Goal: Task Accomplishment & Management: Manage account settings

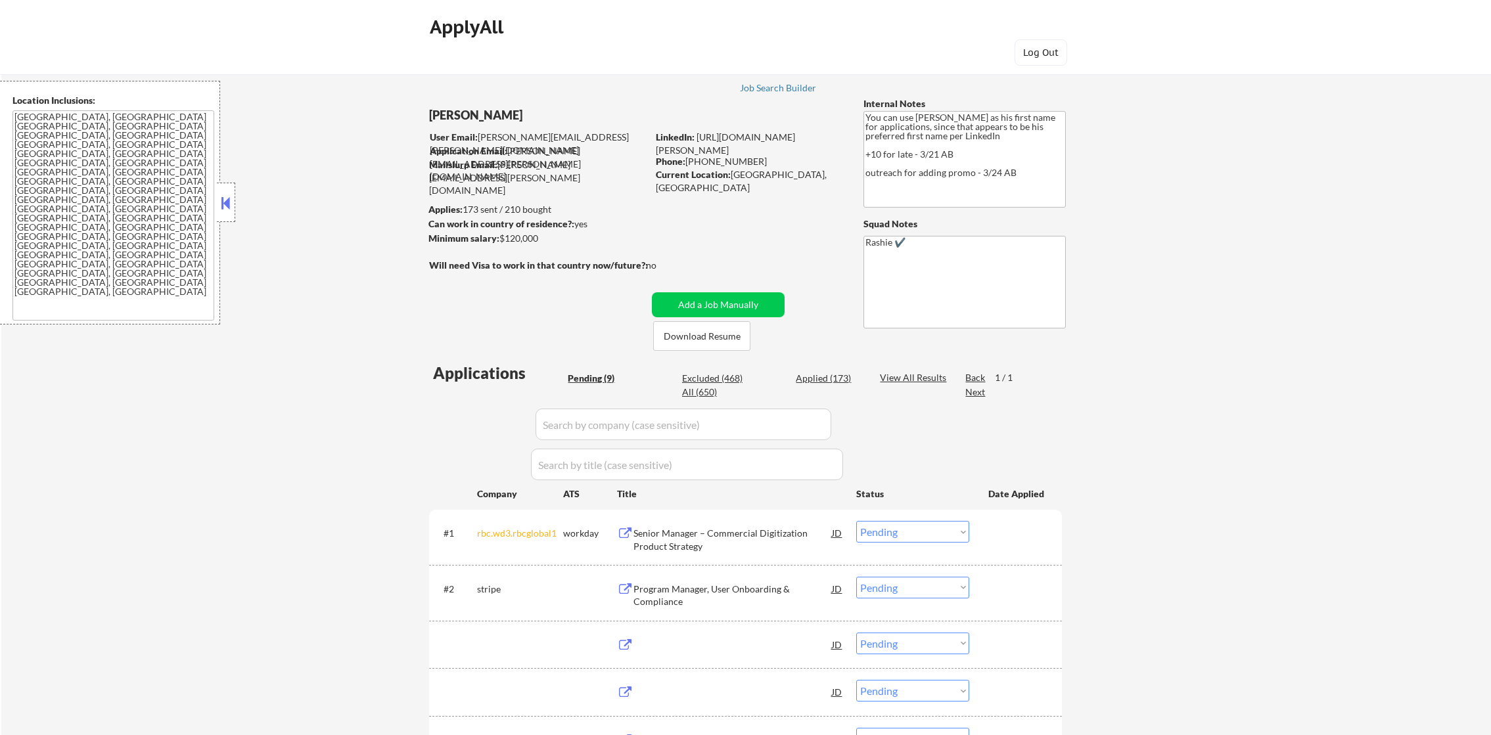
select select ""pending""
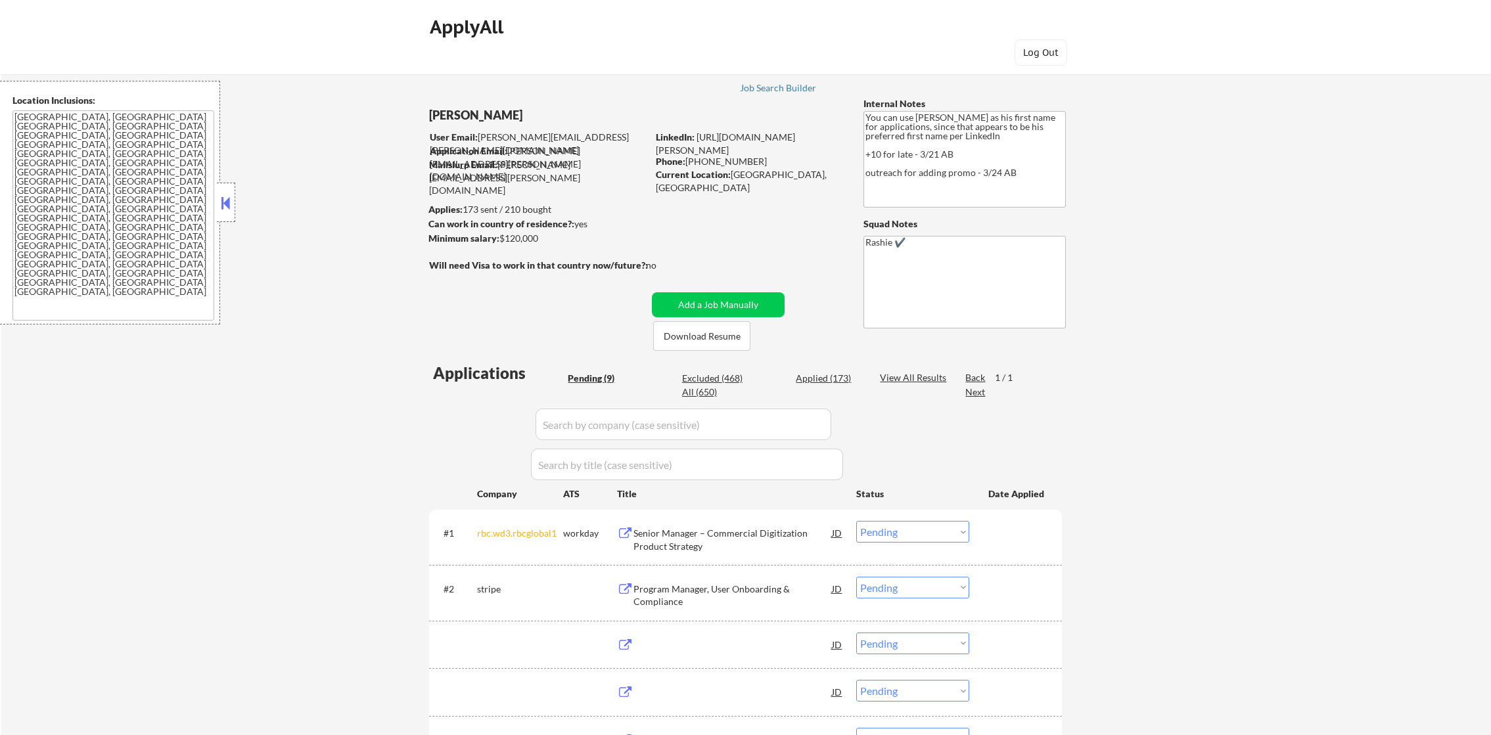
select select ""pending""
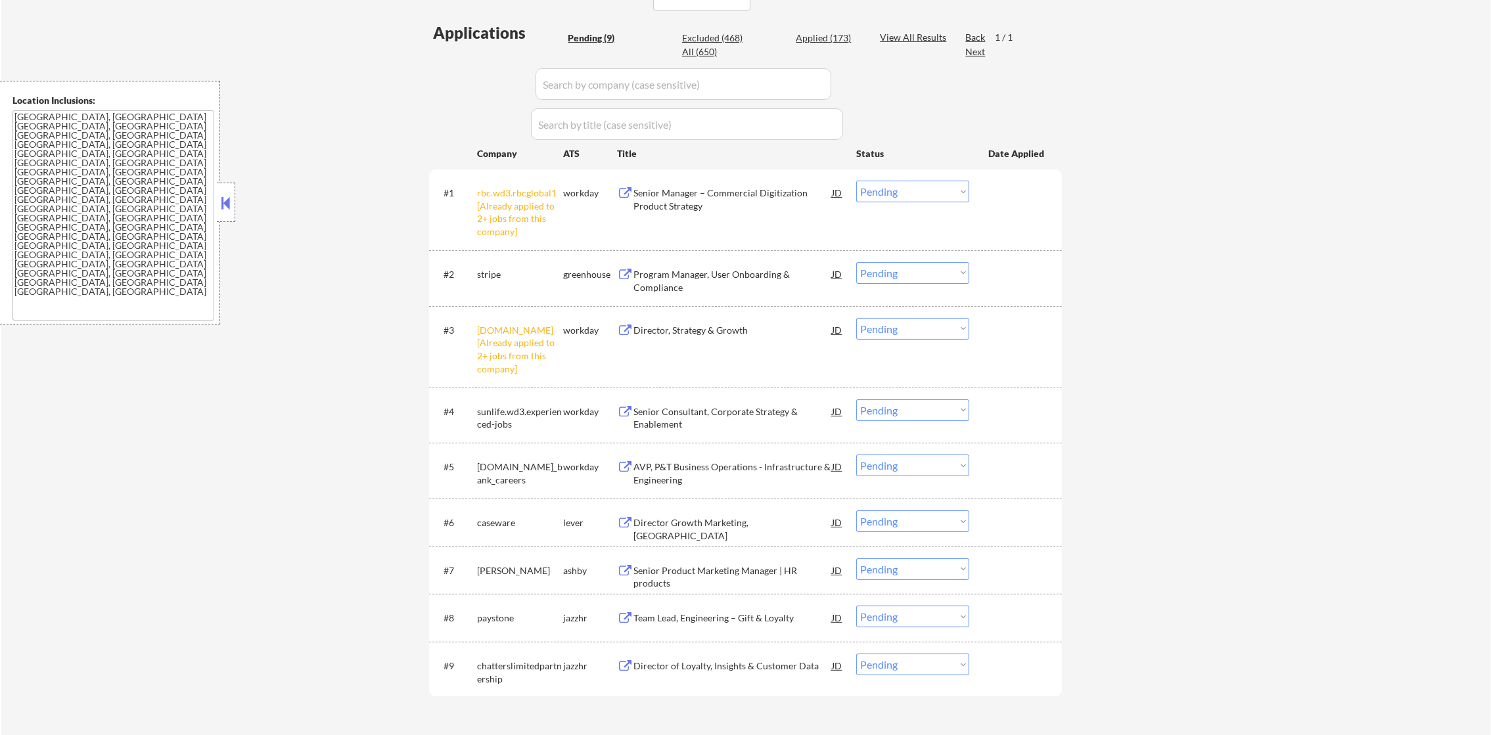
scroll to position [361, 0]
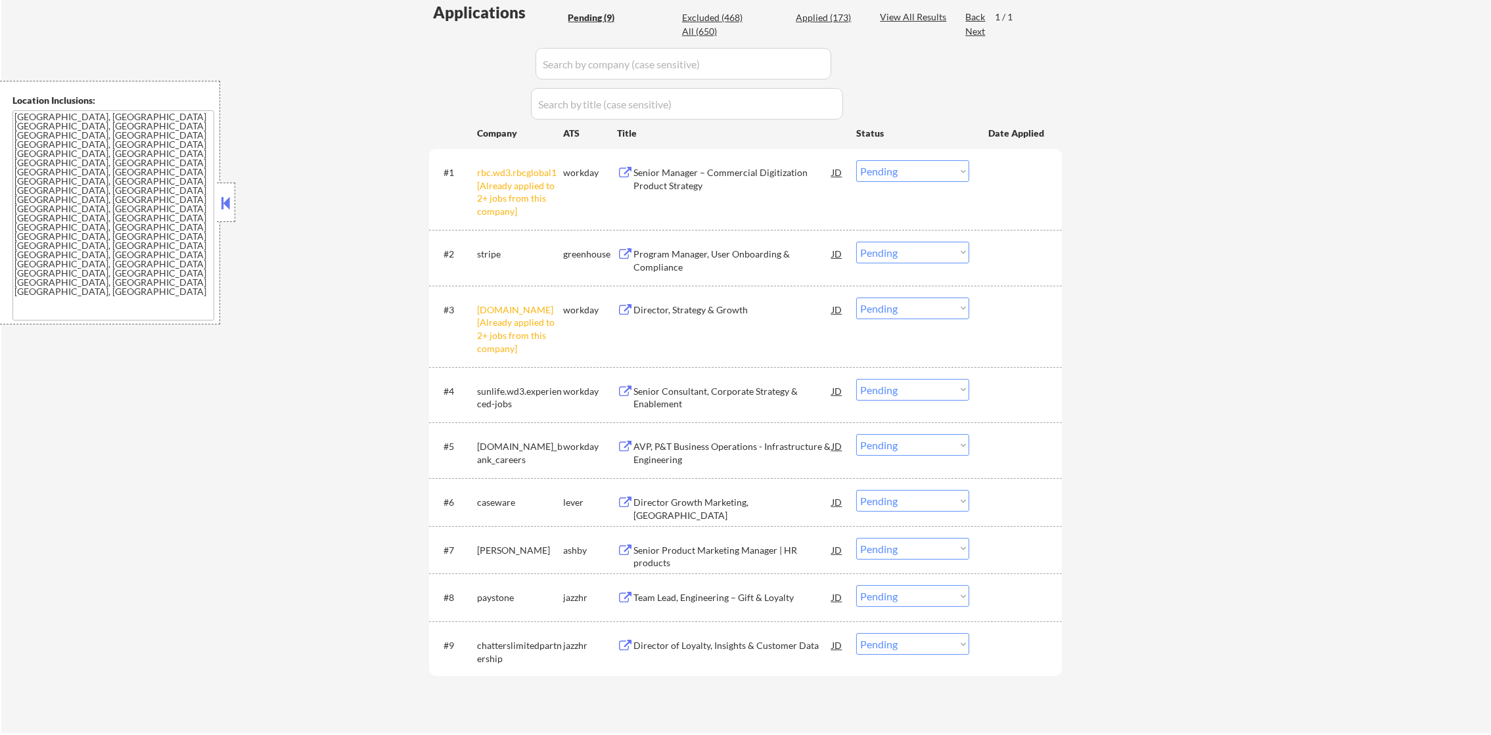
click at [892, 177] on select "Choose an option... Pending Applied Excluded (Questions) Excluded (Expired) Exc…" at bounding box center [912, 171] width 113 height 22
click at [856, 160] on select "Choose an option... Pending Applied Excluded (Questions) Excluded (Expired) Exc…" at bounding box center [912, 171] width 113 height 22
select select ""pending""
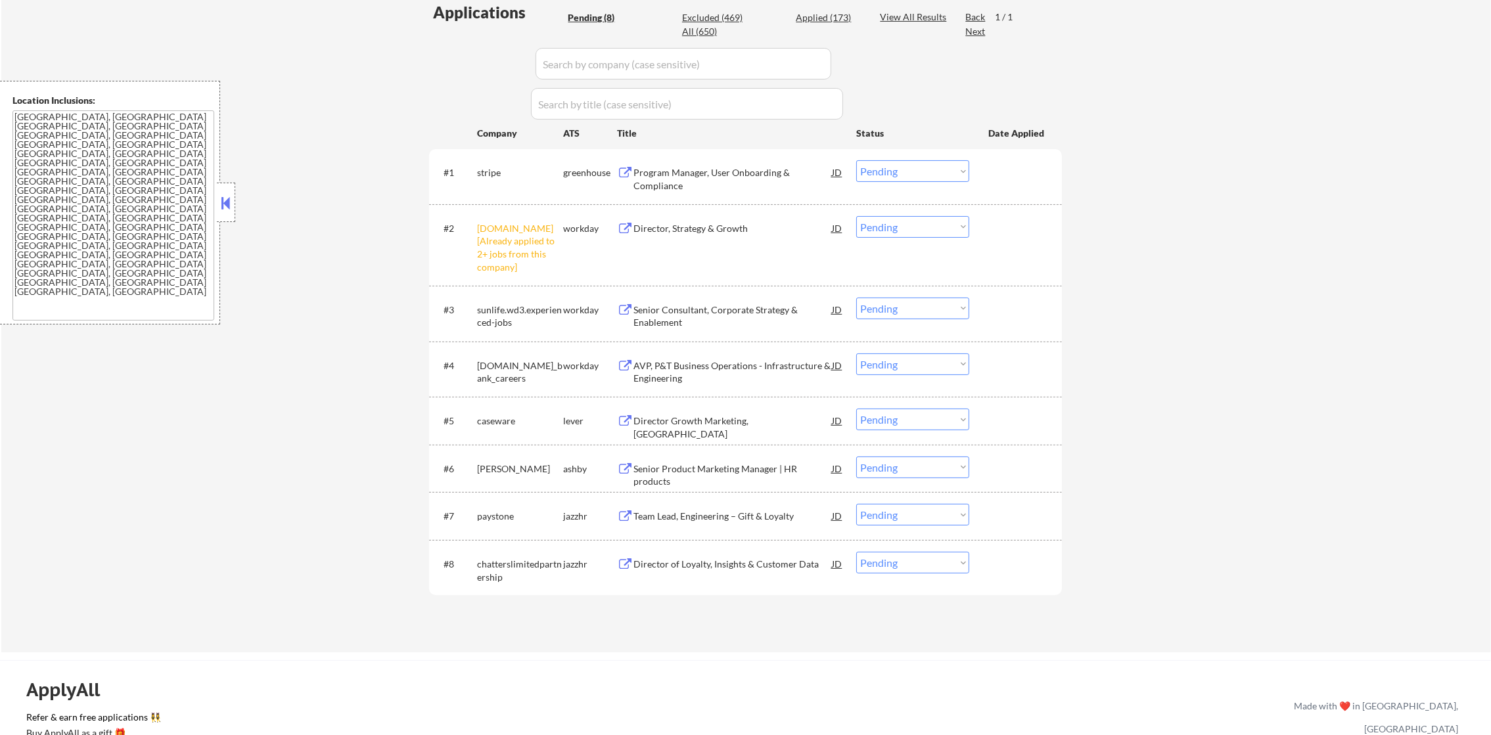
click at [916, 229] on select "Choose an option... Pending Applied Excluded (Questions) Excluded (Expired) Exc…" at bounding box center [912, 227] width 113 height 22
click at [856, 216] on select "Choose an option... Pending Applied Excluded (Questions) Excluded (Expired) Exc…" at bounding box center [912, 227] width 113 height 22
select select ""pending""
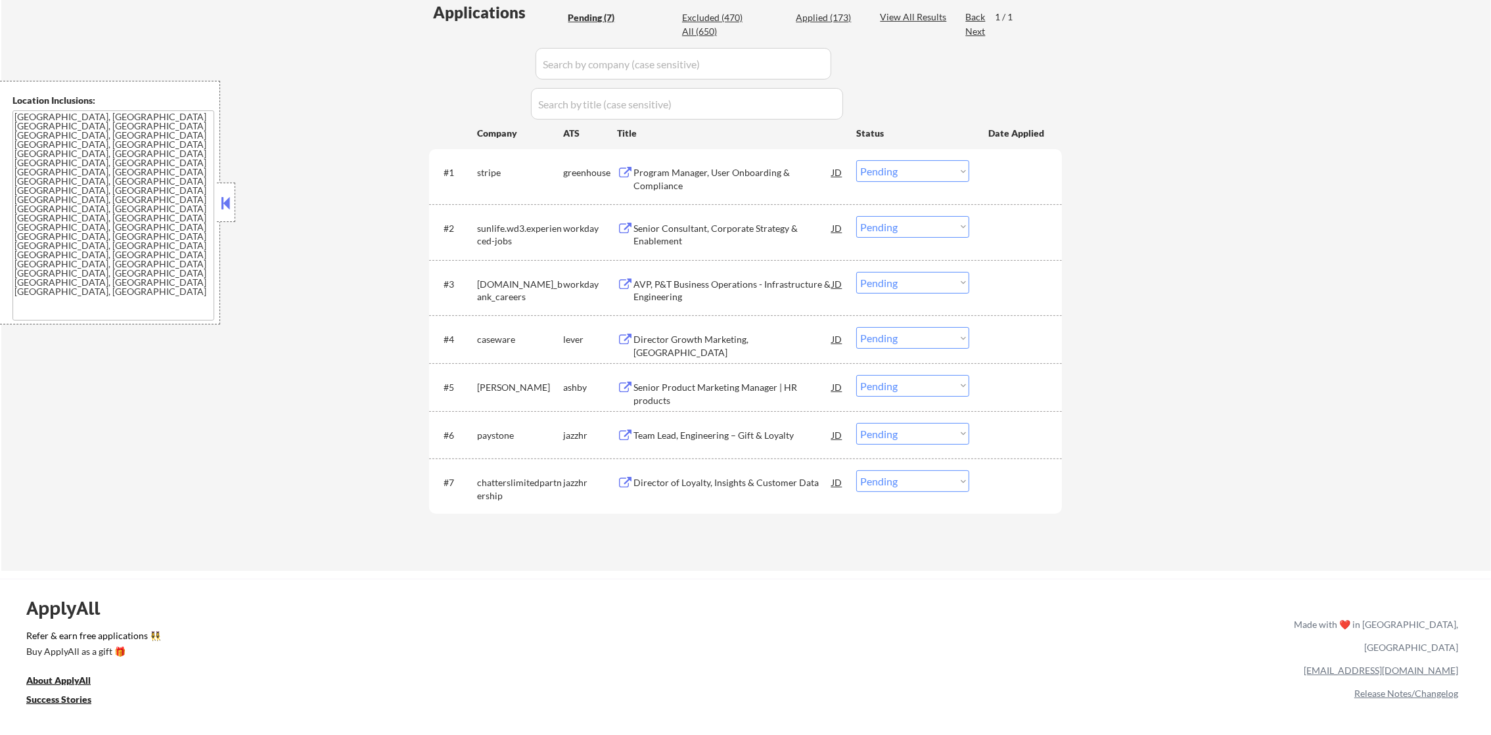
click at [747, 170] on div "Program Manager, User Onboarding & Compliance" at bounding box center [732, 179] width 198 height 26
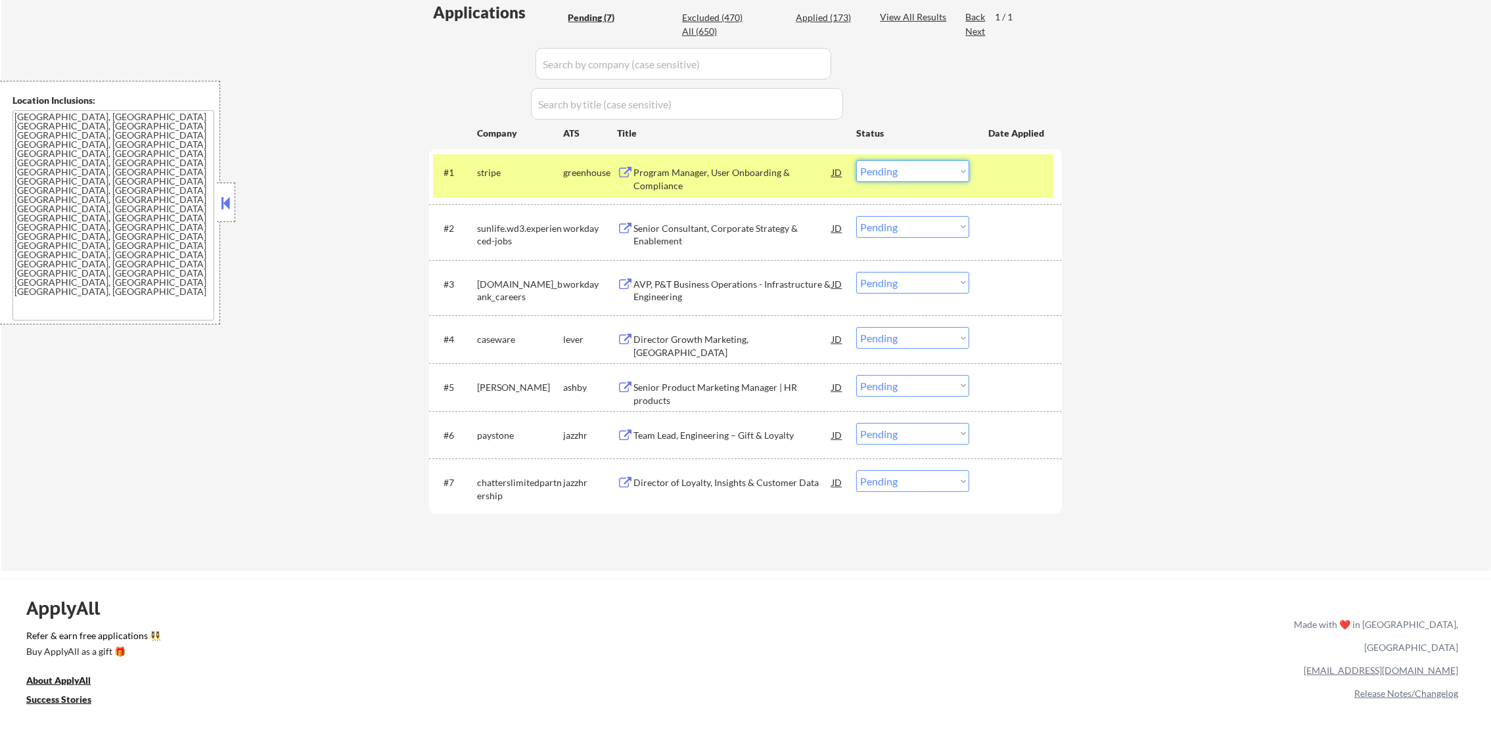
click at [878, 177] on select "Choose an option... Pending Applied Excluded (Questions) Excluded (Expired) Exc…" at bounding box center [912, 171] width 113 height 22
click at [856, 160] on select "Choose an option... Pending Applied Excluded (Questions) Excluded (Expired) Exc…" at bounding box center [912, 171] width 113 height 22
drag, startPoint x: 880, startPoint y: 212, endPoint x: 884, endPoint y: 228, distance: 17.1
click at [884, 228] on div "#2 sunlife.wd3.experienced-jobs workday Senior Consultant, Corporate Strategy &…" at bounding box center [743, 231] width 620 height 43
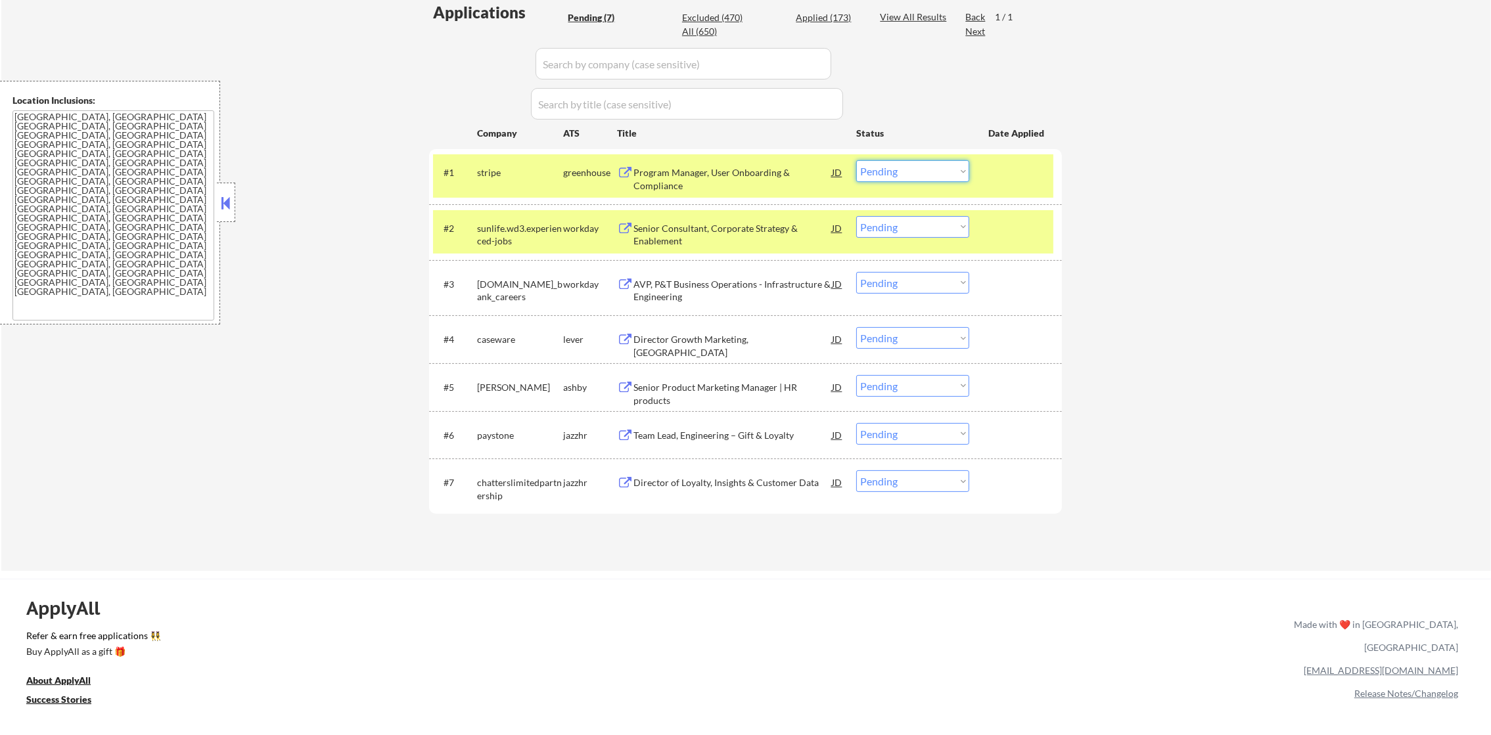
click at [890, 172] on select "Choose an option... Pending Applied Excluded (Questions) Excluded (Expired) Exc…" at bounding box center [912, 171] width 113 height 22
click at [856, 160] on select "Choose an option... Pending Applied Excluded (Questions) Excluded (Expired) Exc…" at bounding box center [912, 171] width 113 height 22
click at [517, 170] on div "stripe" at bounding box center [520, 172] width 86 height 13
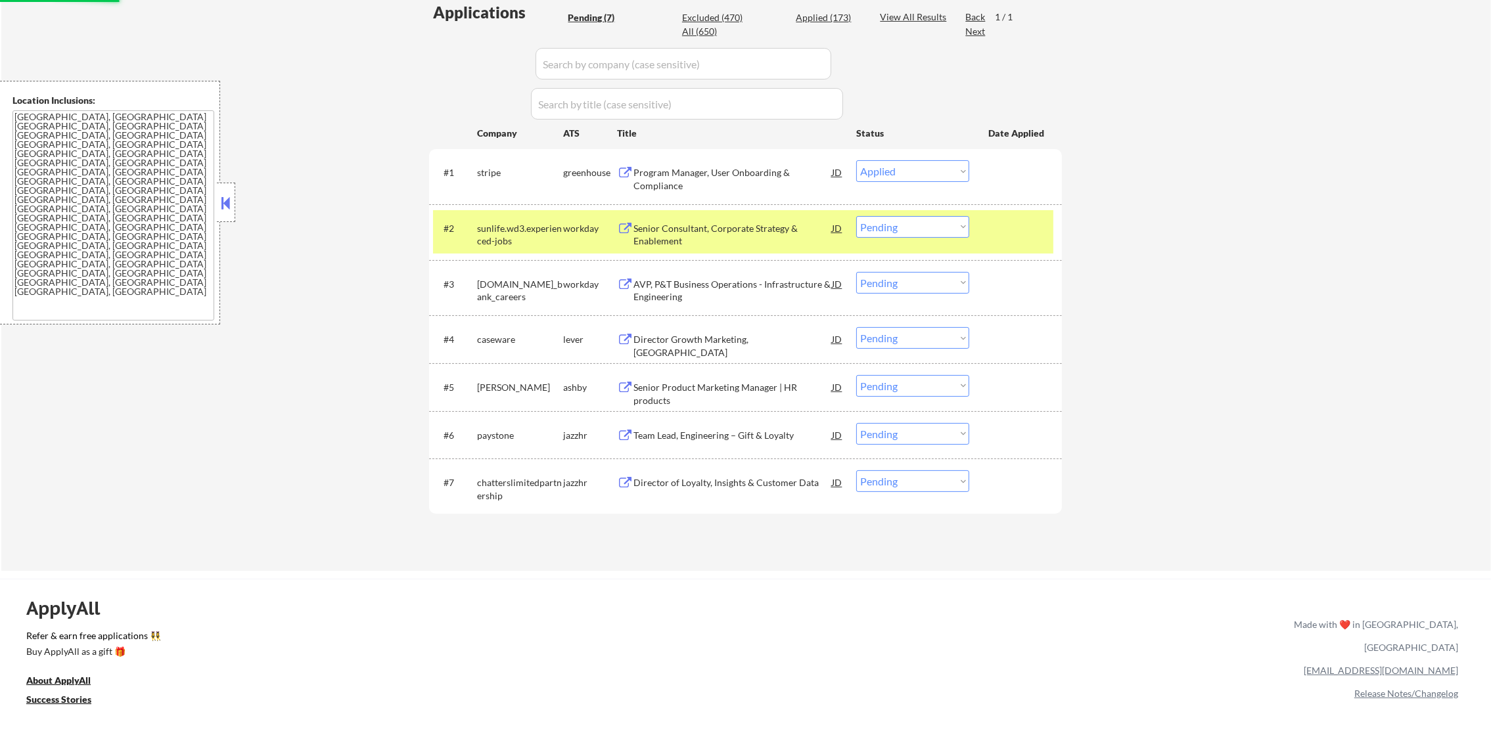
click at [507, 219] on div "sunlife.wd3.experienced-jobs" at bounding box center [520, 232] width 86 height 32
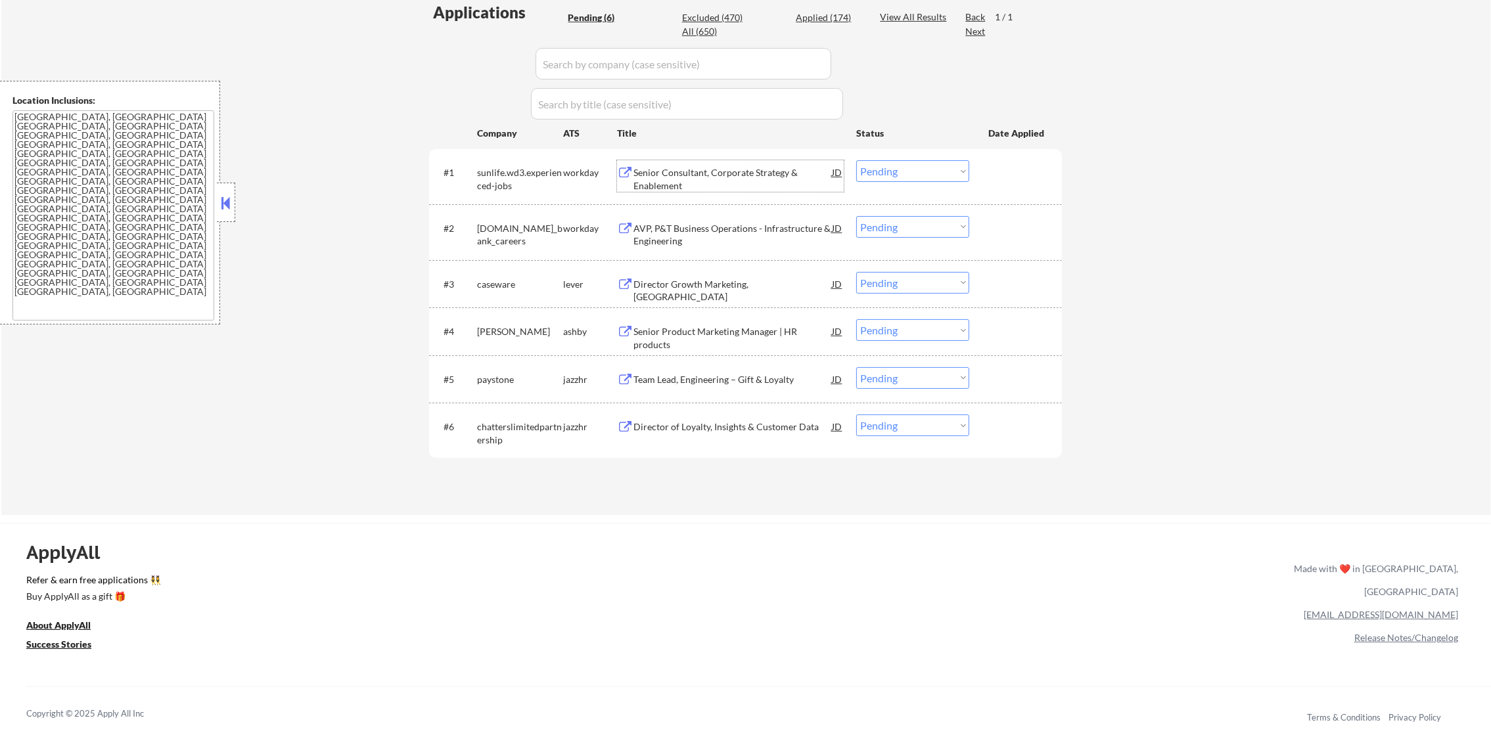
click at [668, 174] on div "Senior Consultant, Corporate Strategy & Enablement" at bounding box center [732, 179] width 198 height 26
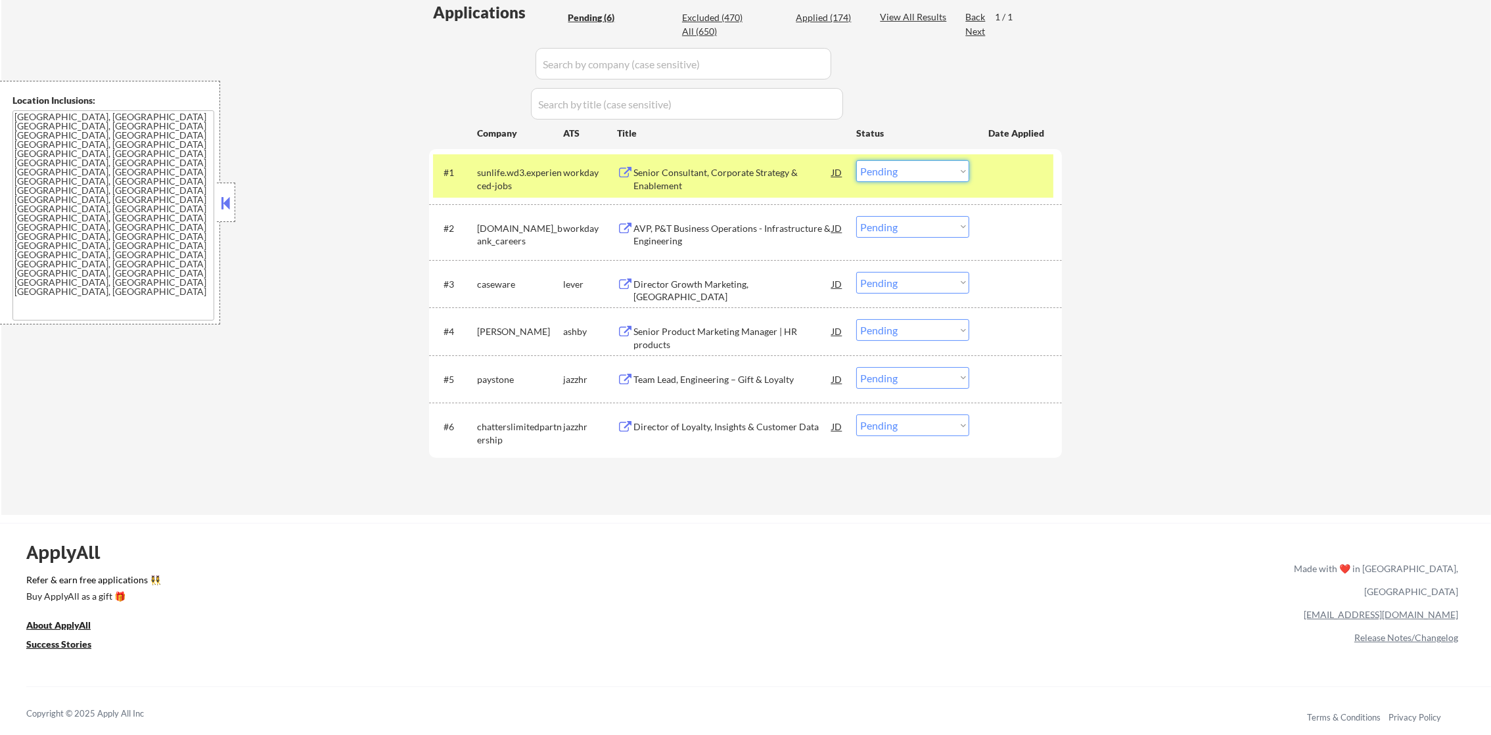
click at [909, 177] on select "Choose an option... Pending Applied Excluded (Questions) Excluded (Expired) Exc…" at bounding box center [912, 171] width 113 height 22
click at [856, 160] on select "Choose an option... Pending Applied Excluded (Questions) Excluded (Expired) Exc…" at bounding box center [912, 171] width 113 height 22
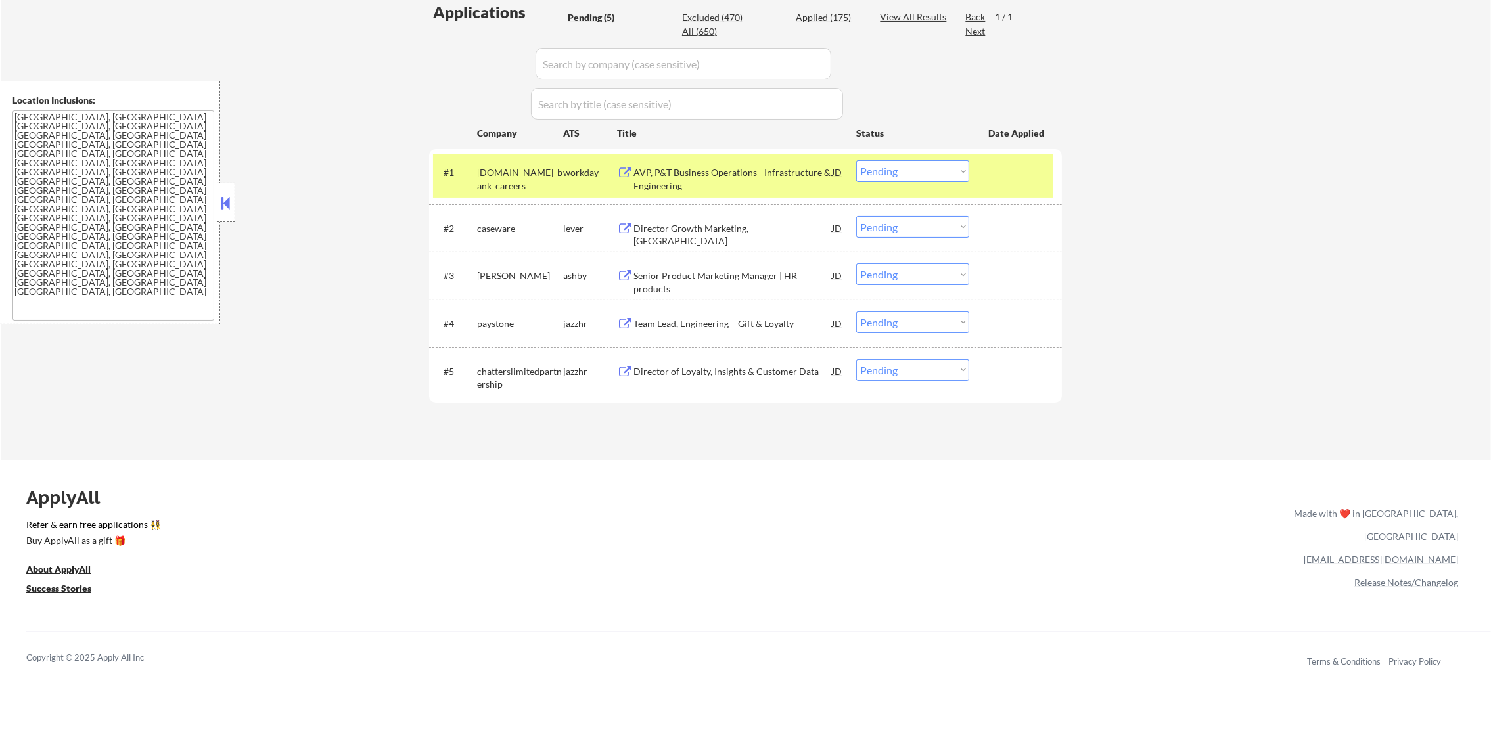
click at [765, 185] on div "AVP, P&T Business Operations - Infrastructure & Engineering" at bounding box center [732, 179] width 198 height 26
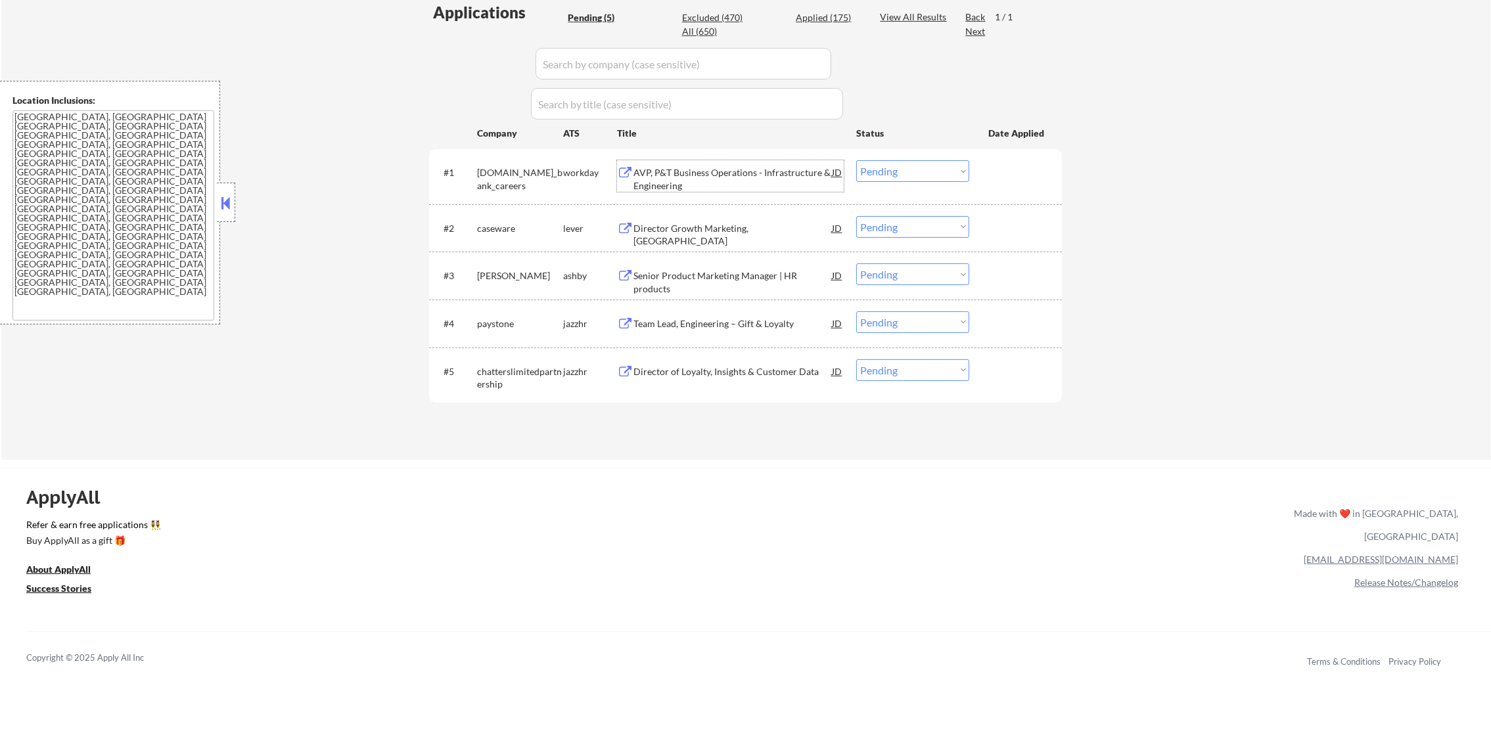
click at [884, 177] on select "Choose an option... Pending Applied Excluded (Questions) Excluded (Expired) Exc…" at bounding box center [912, 171] width 113 height 22
click at [856, 160] on select "Choose an option... Pending Applied Excluded (Questions) Excluded (Expired) Exc…" at bounding box center [912, 171] width 113 height 22
click at [722, 173] on div "AVP, P&T Business Operations - Infrastructure & Engineering" at bounding box center [732, 179] width 198 height 26
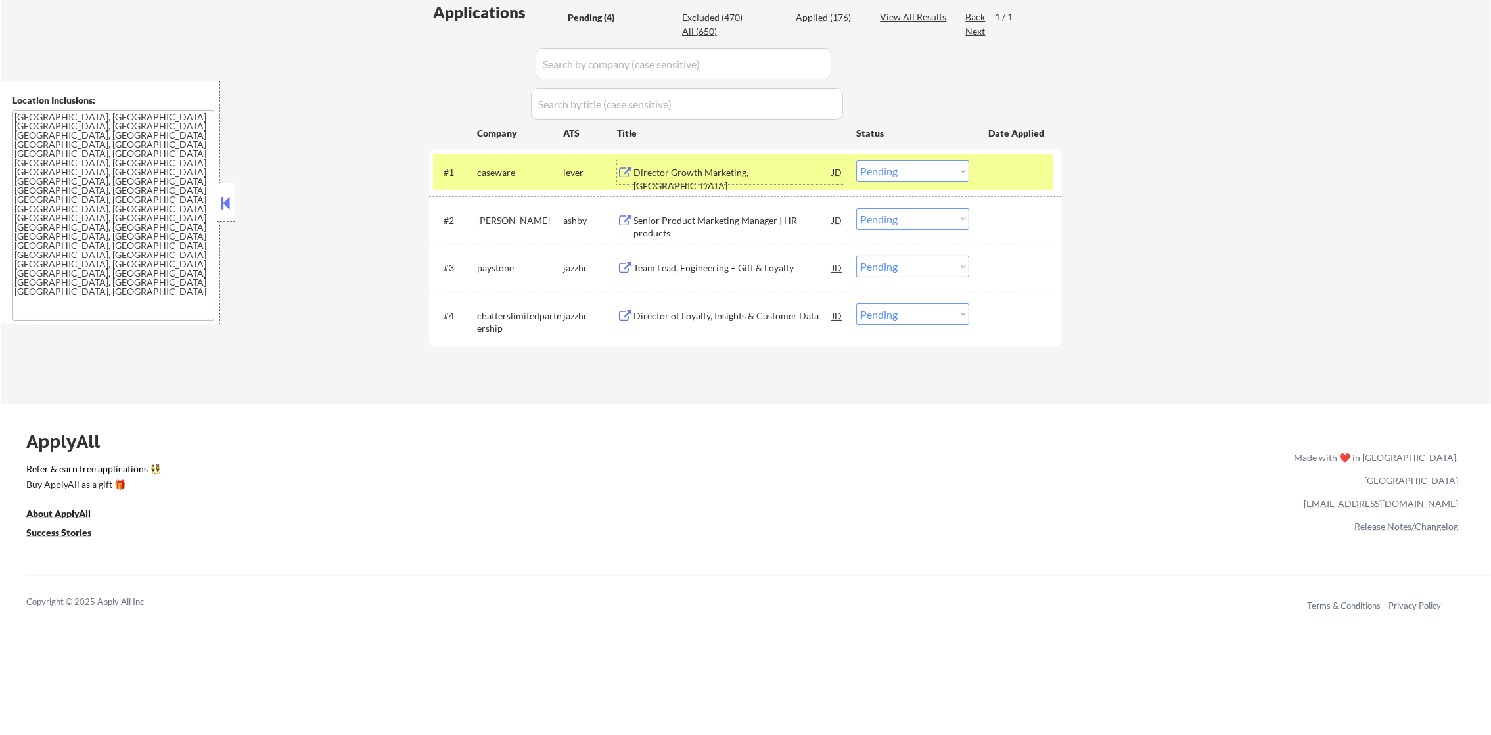
click at [496, 168] on div "caseware" at bounding box center [520, 172] width 86 height 13
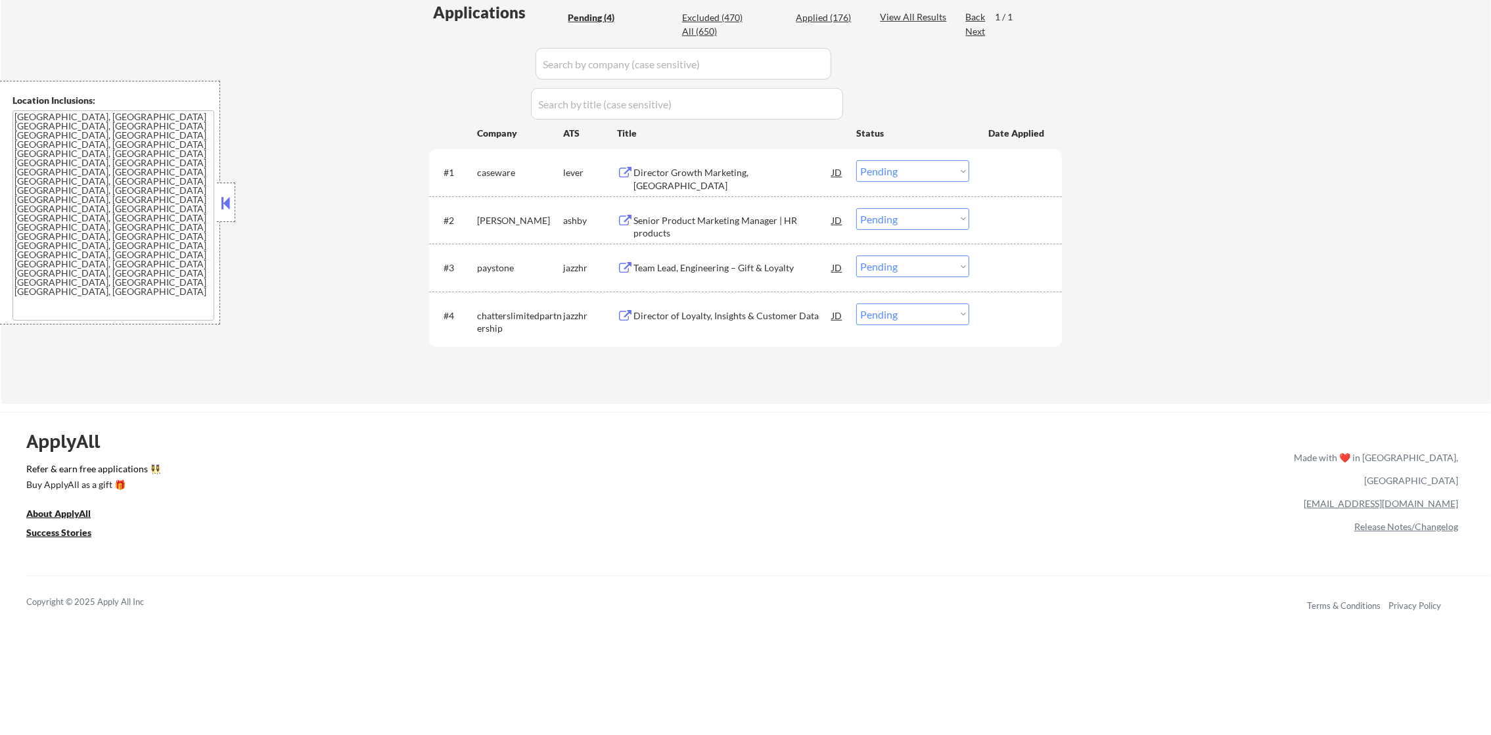
click at [706, 180] on div "Director Growth Marketing, [GEOGRAPHIC_DATA]" at bounding box center [732, 172] width 198 height 24
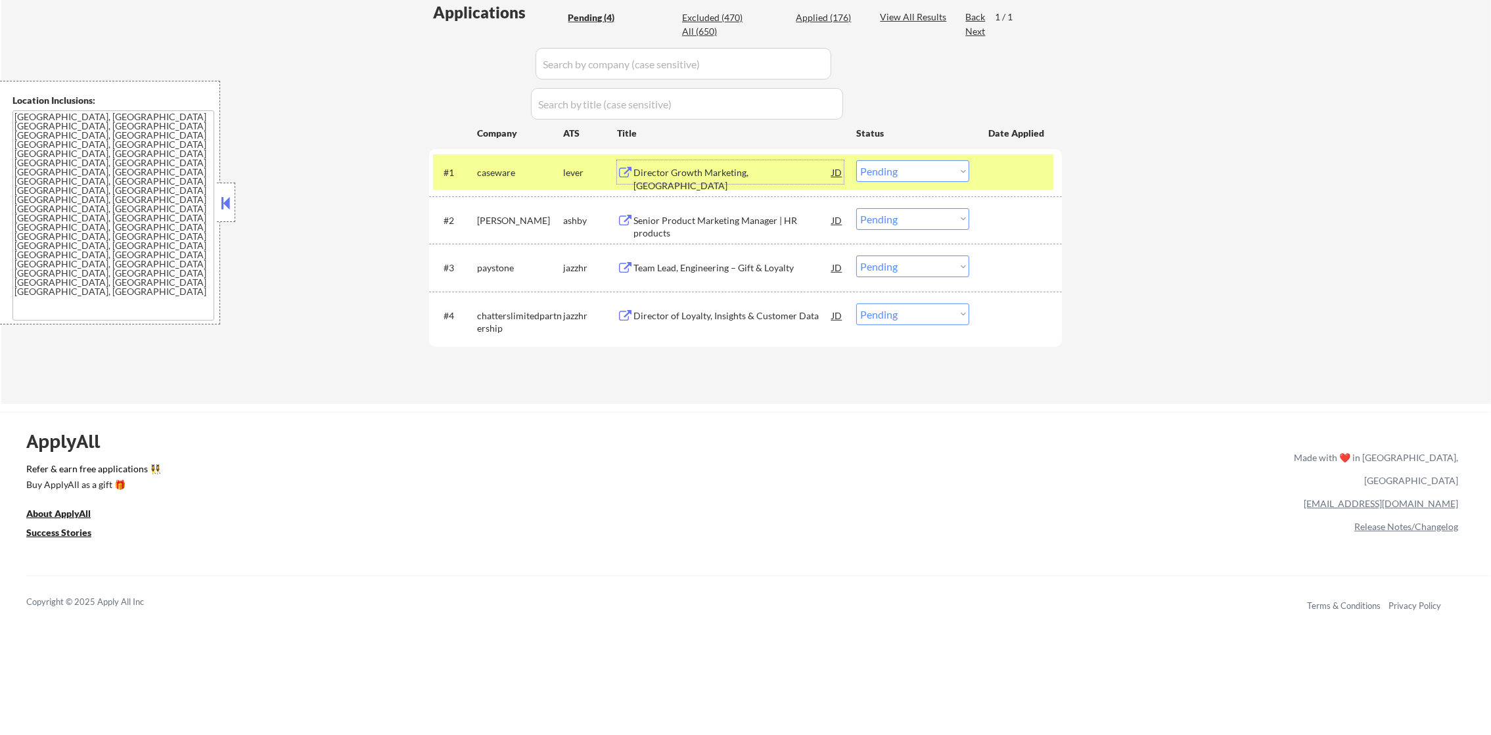
click at [955, 168] on select "Choose an option... Pending Applied Excluded (Questions) Excluded (Expired) Exc…" at bounding box center [912, 171] width 113 height 22
click at [856, 160] on select "Choose an option... Pending Applied Excluded (Questions) Excluded (Expired) Exc…" at bounding box center [912, 171] width 113 height 22
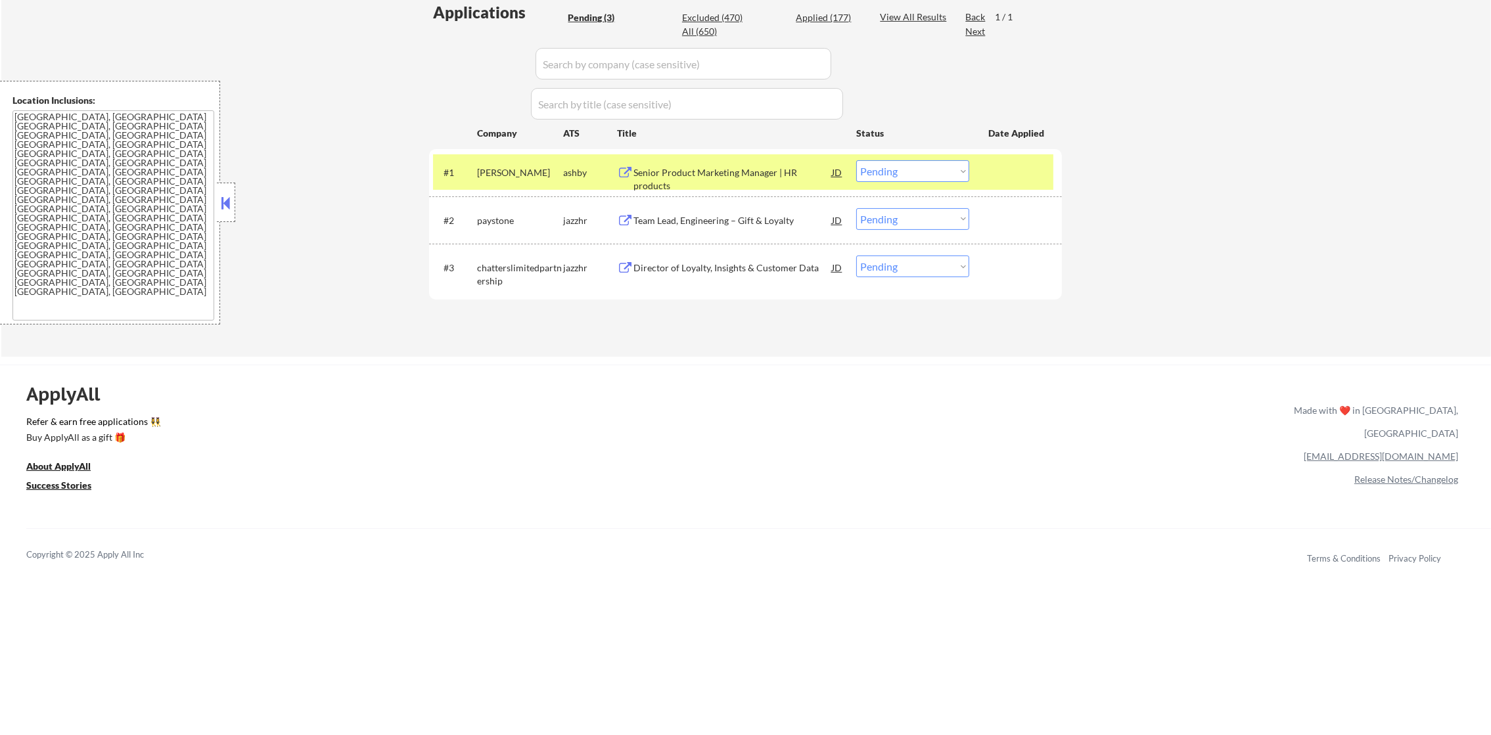
click at [903, 169] on select "Choose an option... Pending Applied Excluded (Questions) Excluded (Expired) Exc…" at bounding box center [912, 171] width 113 height 22
click at [856, 160] on select "Choose an option... Pending Applied Excluded (Questions) Excluded (Expired) Exc…" at bounding box center [912, 171] width 113 height 22
click at [503, 173] on div "[PERSON_NAME]" at bounding box center [520, 172] width 86 height 13
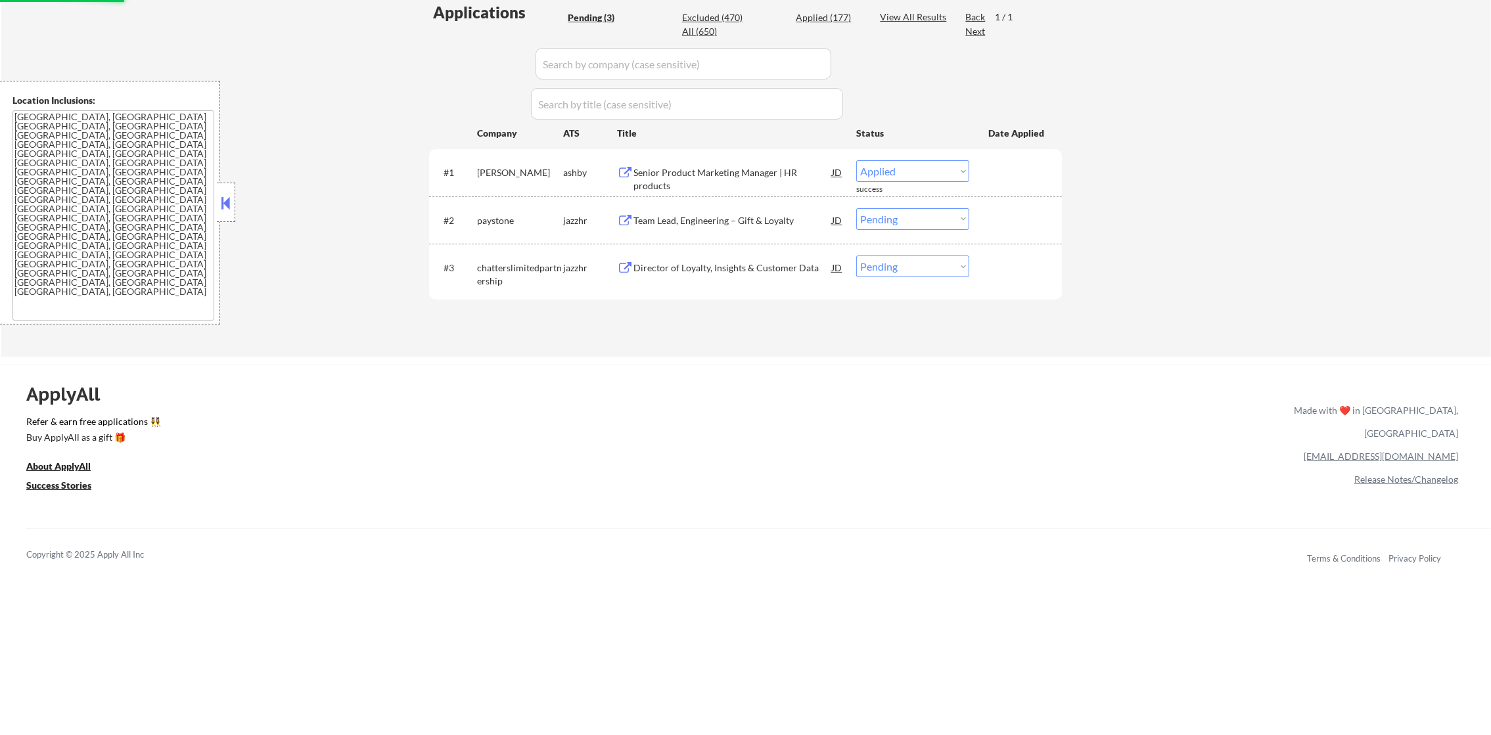
select select ""pending""
click at [735, 174] on div "Senior Product Marketing Manager | HR products" at bounding box center [732, 179] width 198 height 26
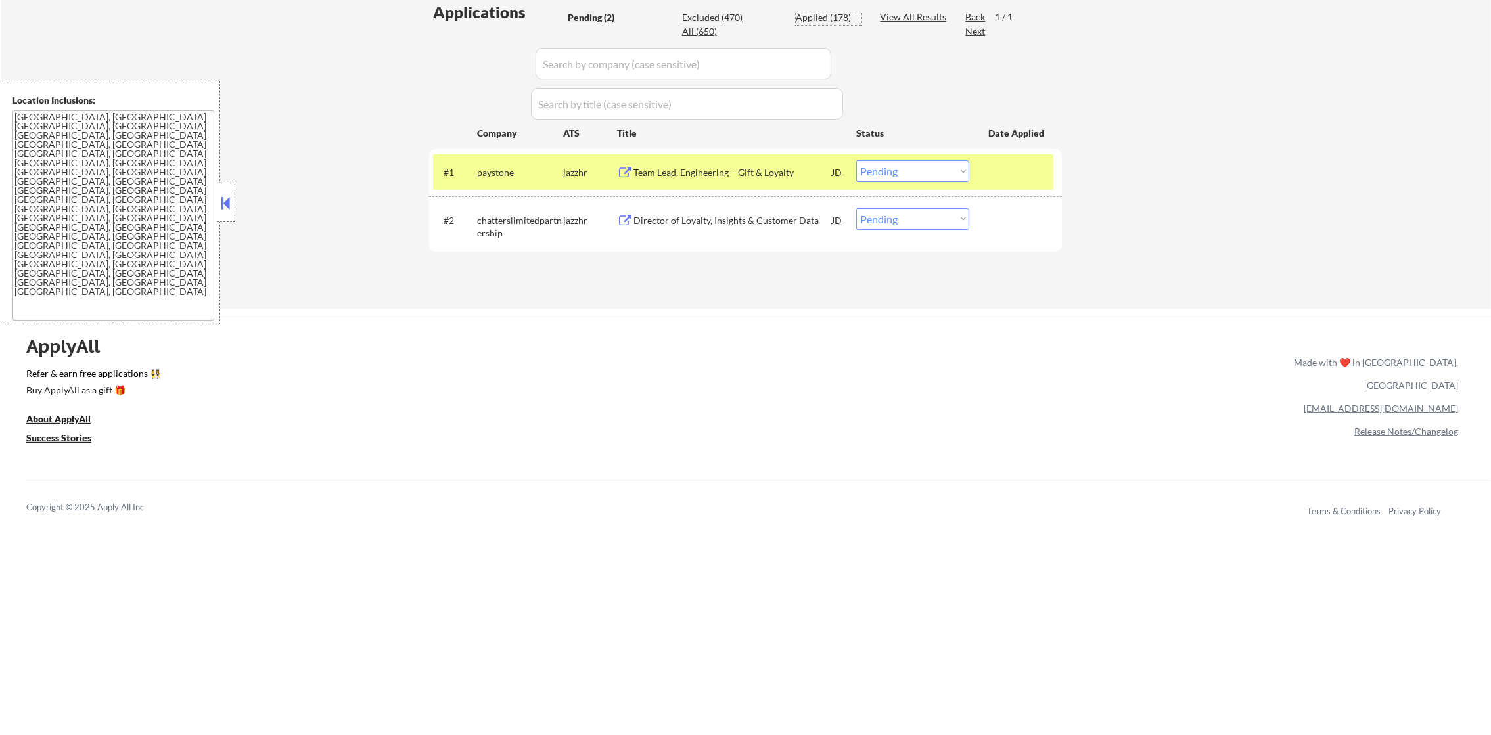
click at [823, 20] on div "Applied (178)" at bounding box center [829, 17] width 66 height 13
select select ""applied""
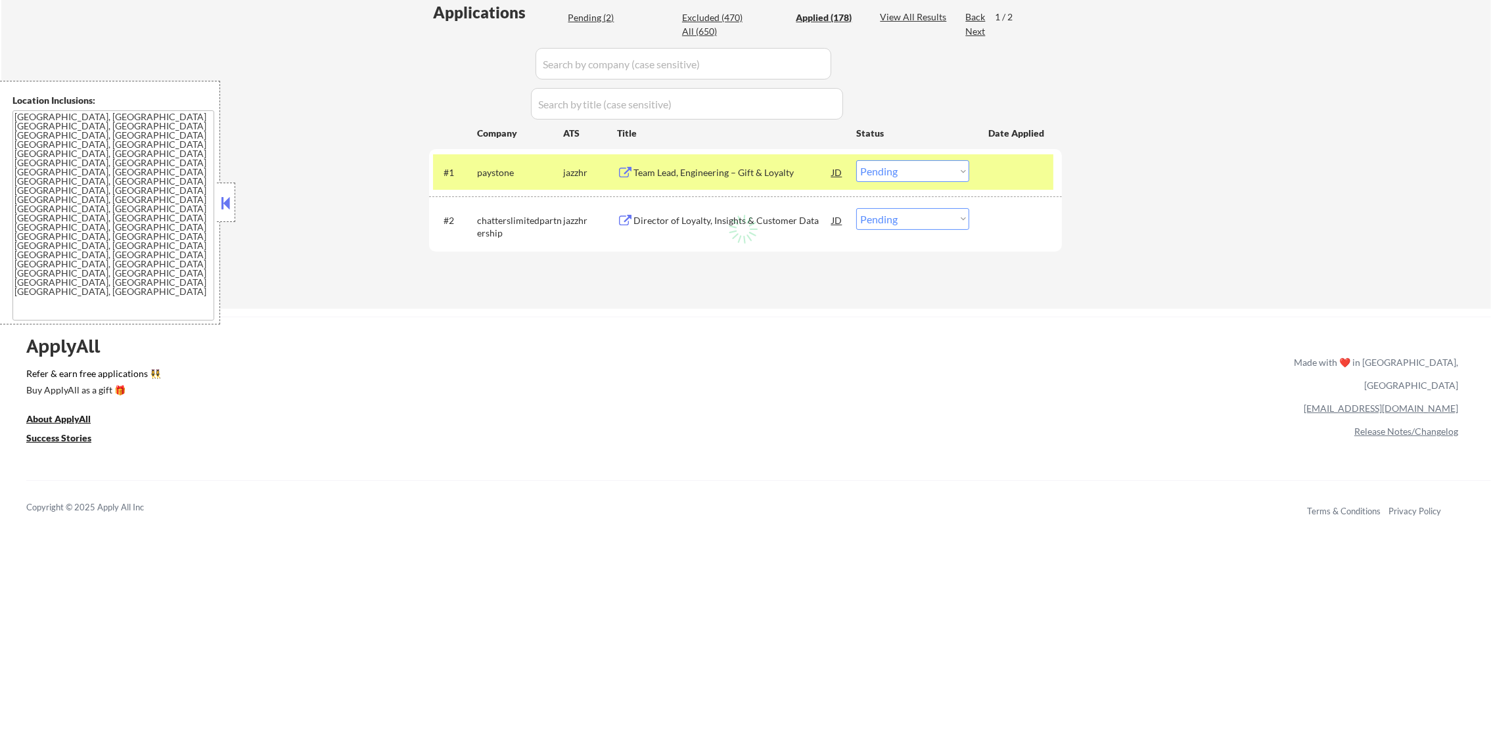
select select ""applied""
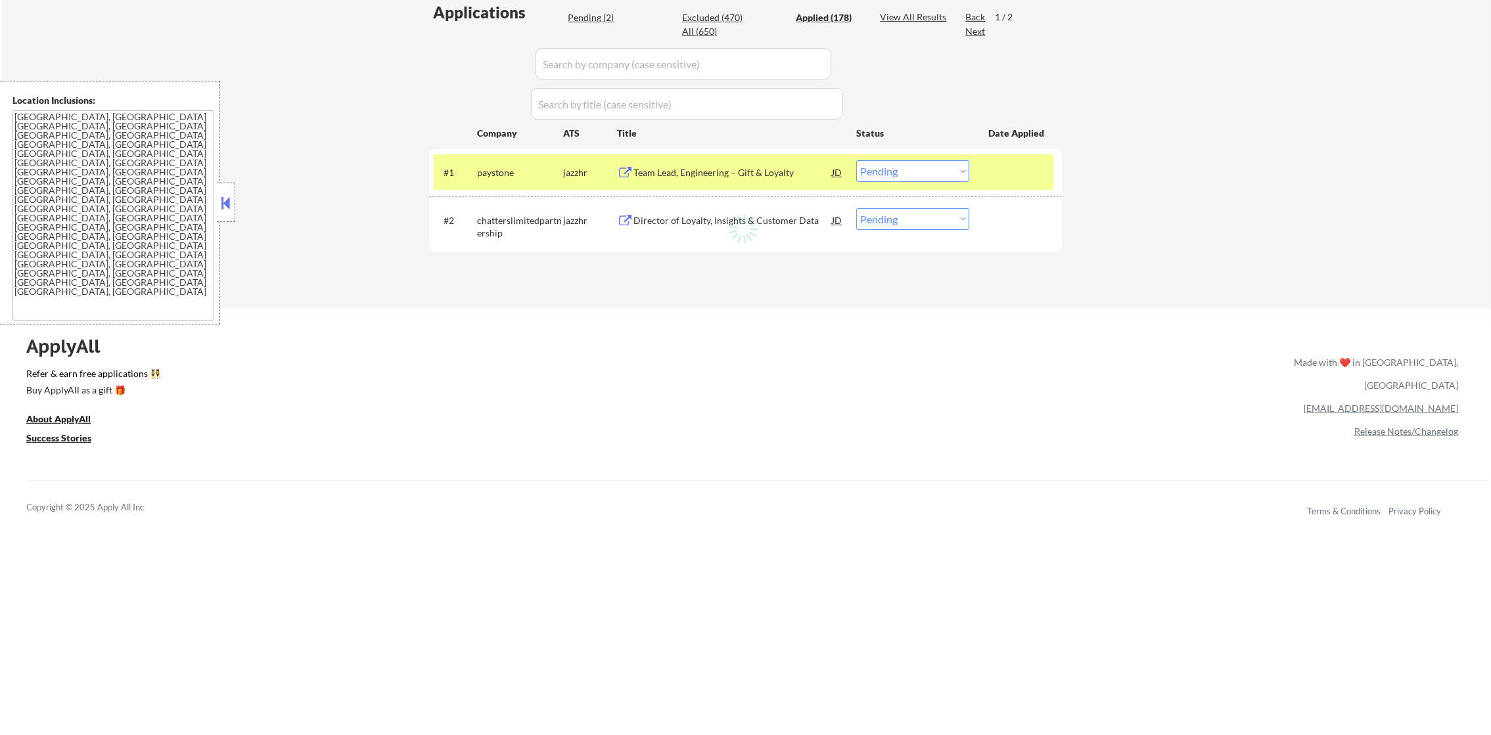
select select ""applied""
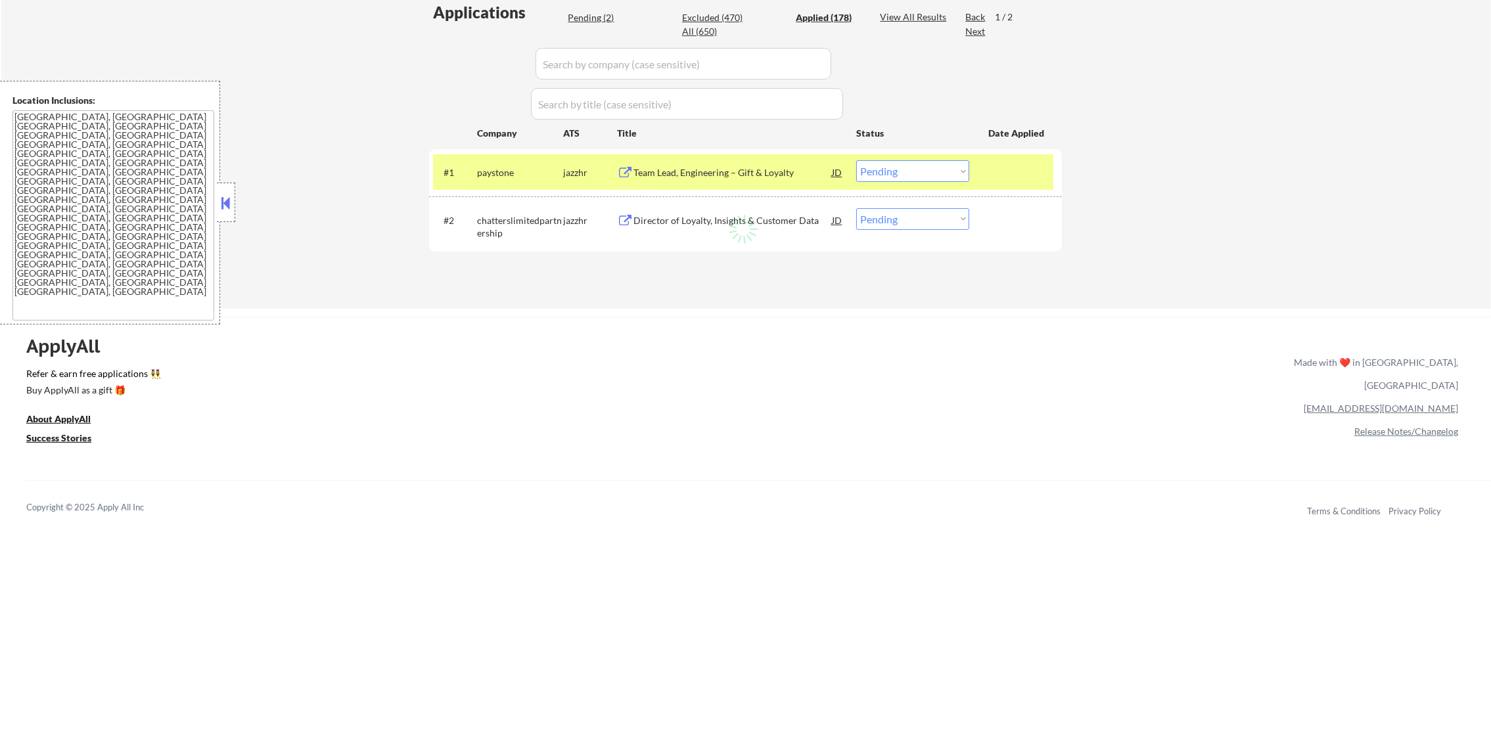
select select ""applied""
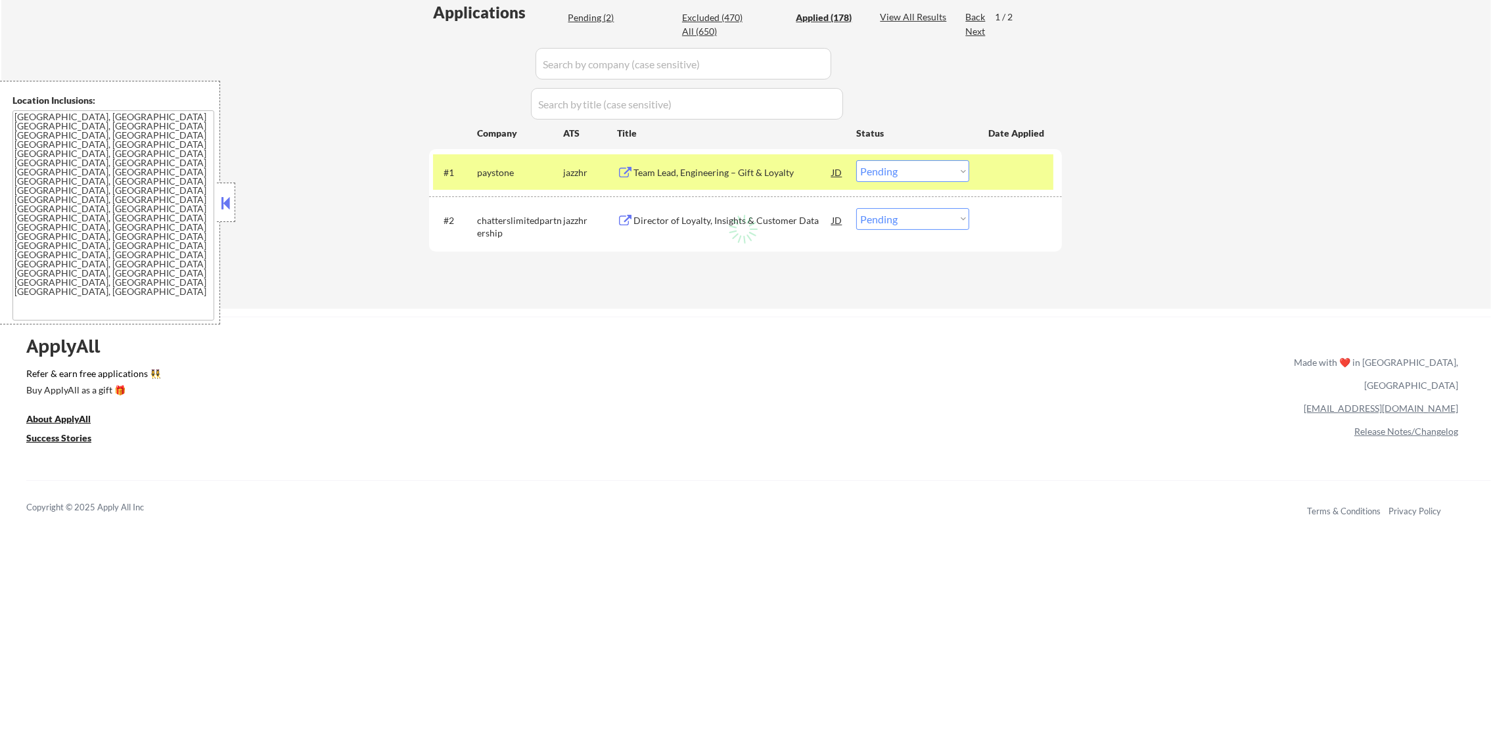
select select ""applied""
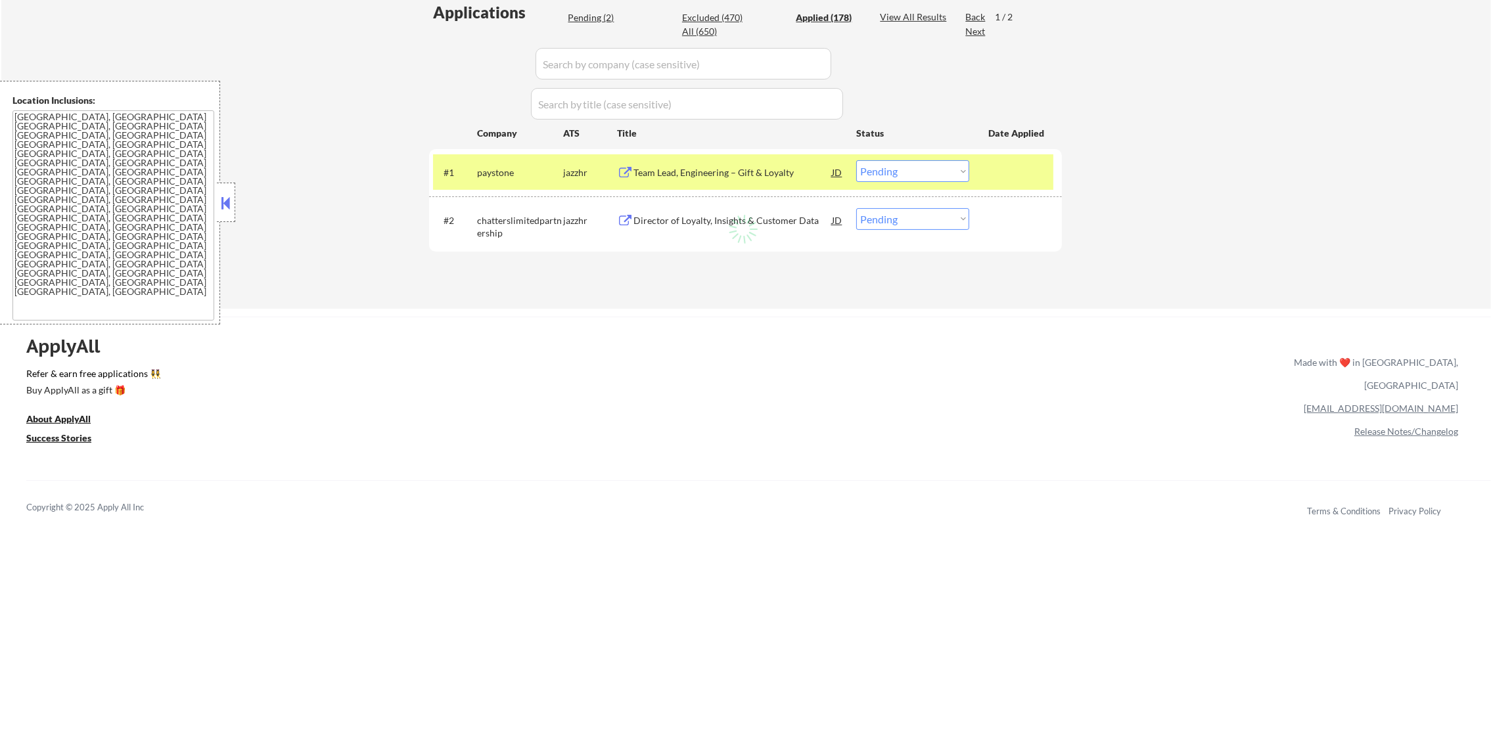
select select ""applied""
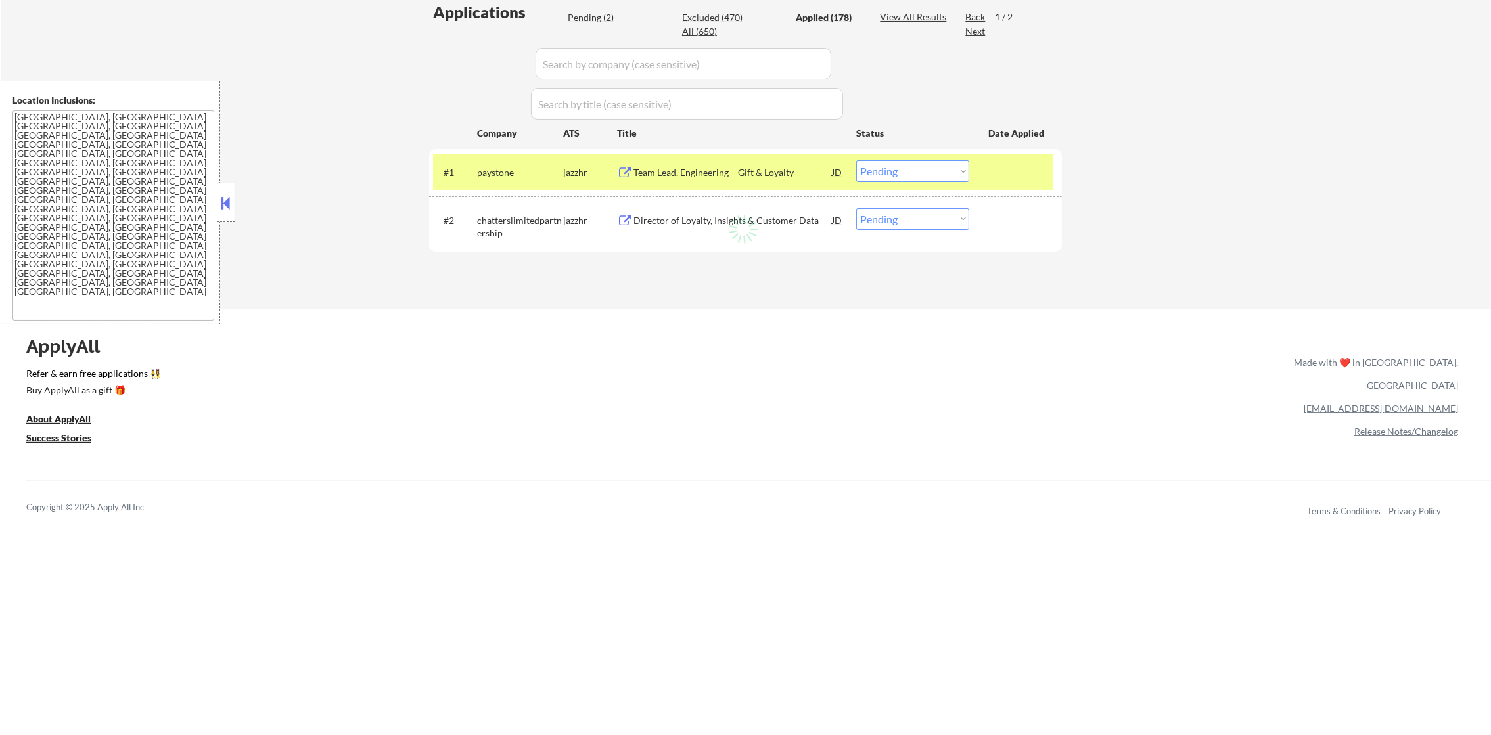
select select ""applied""
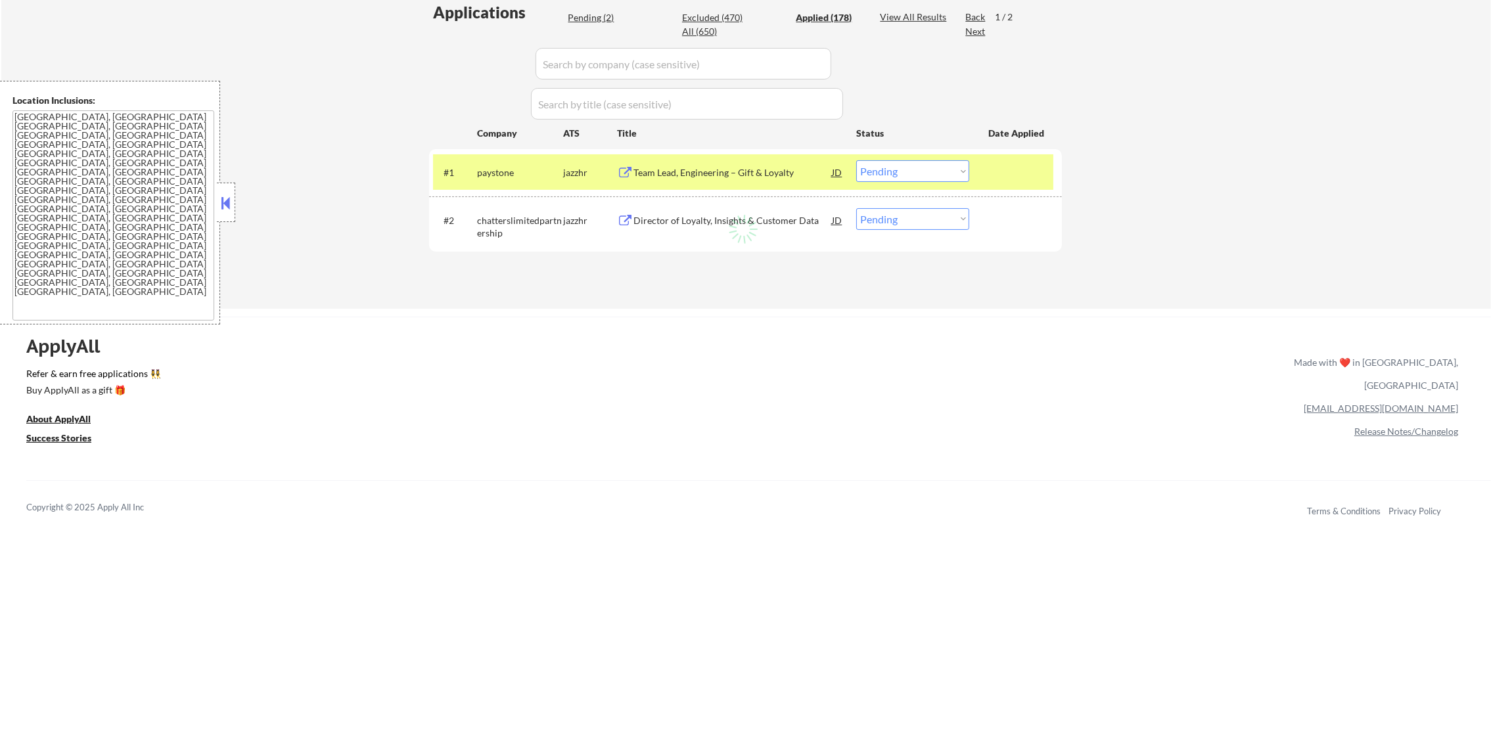
select select ""applied""
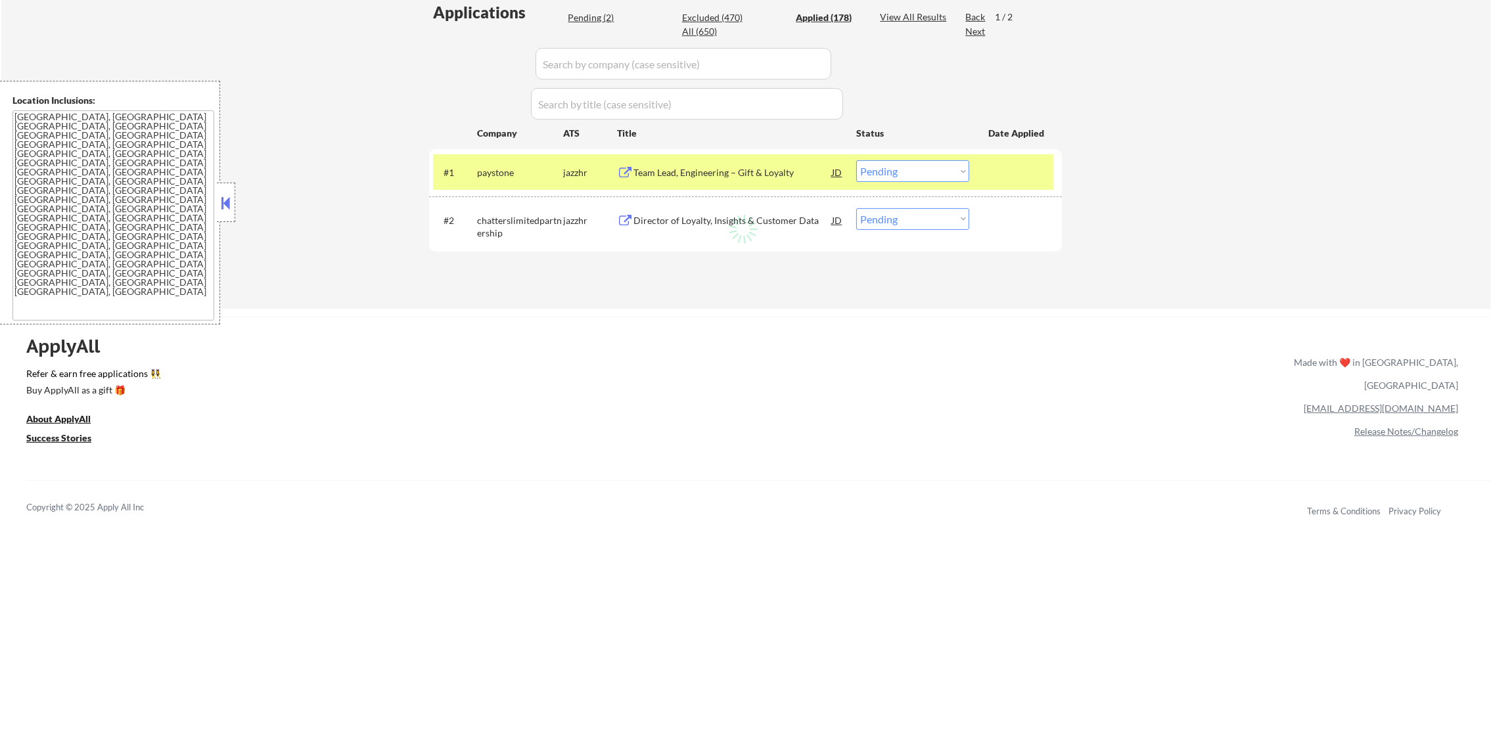
select select ""applied""
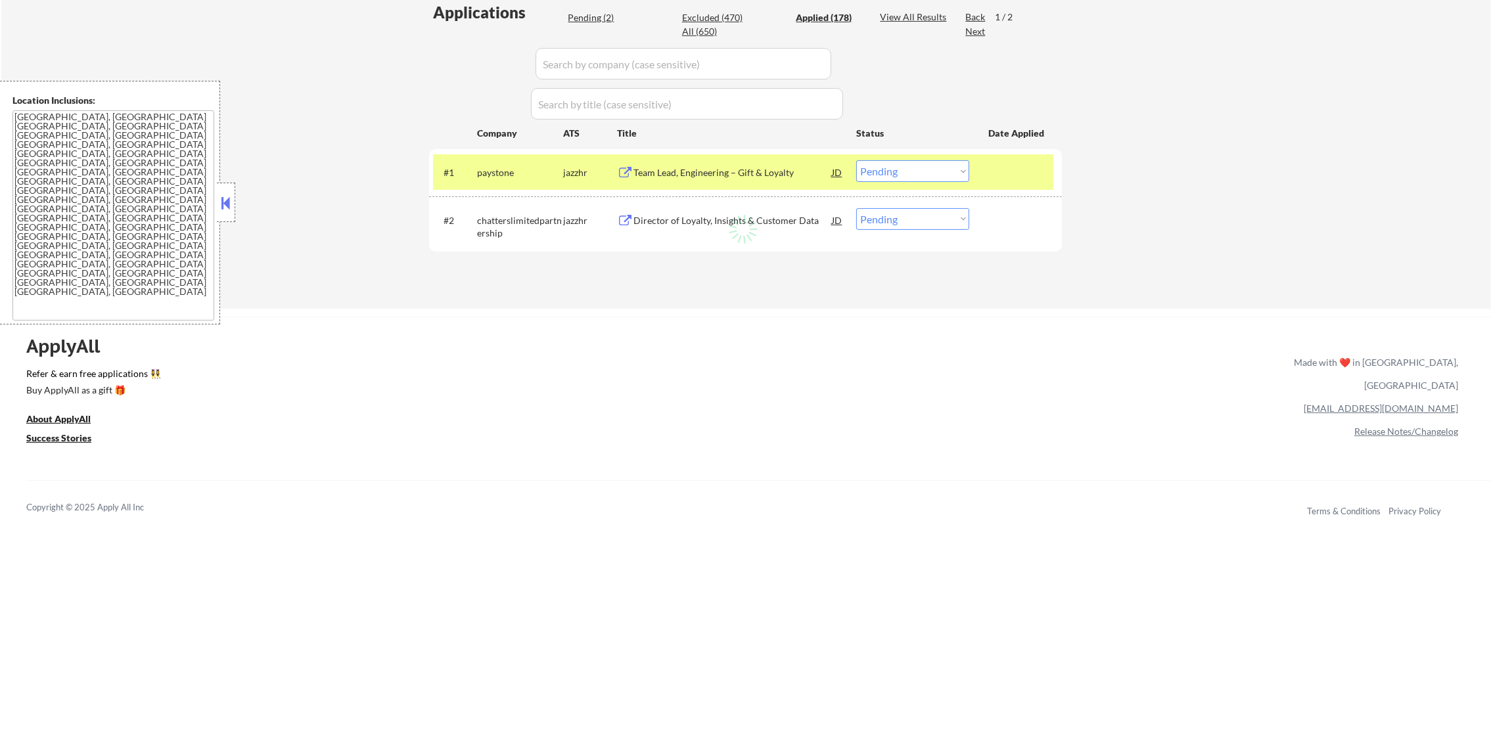
select select ""applied""
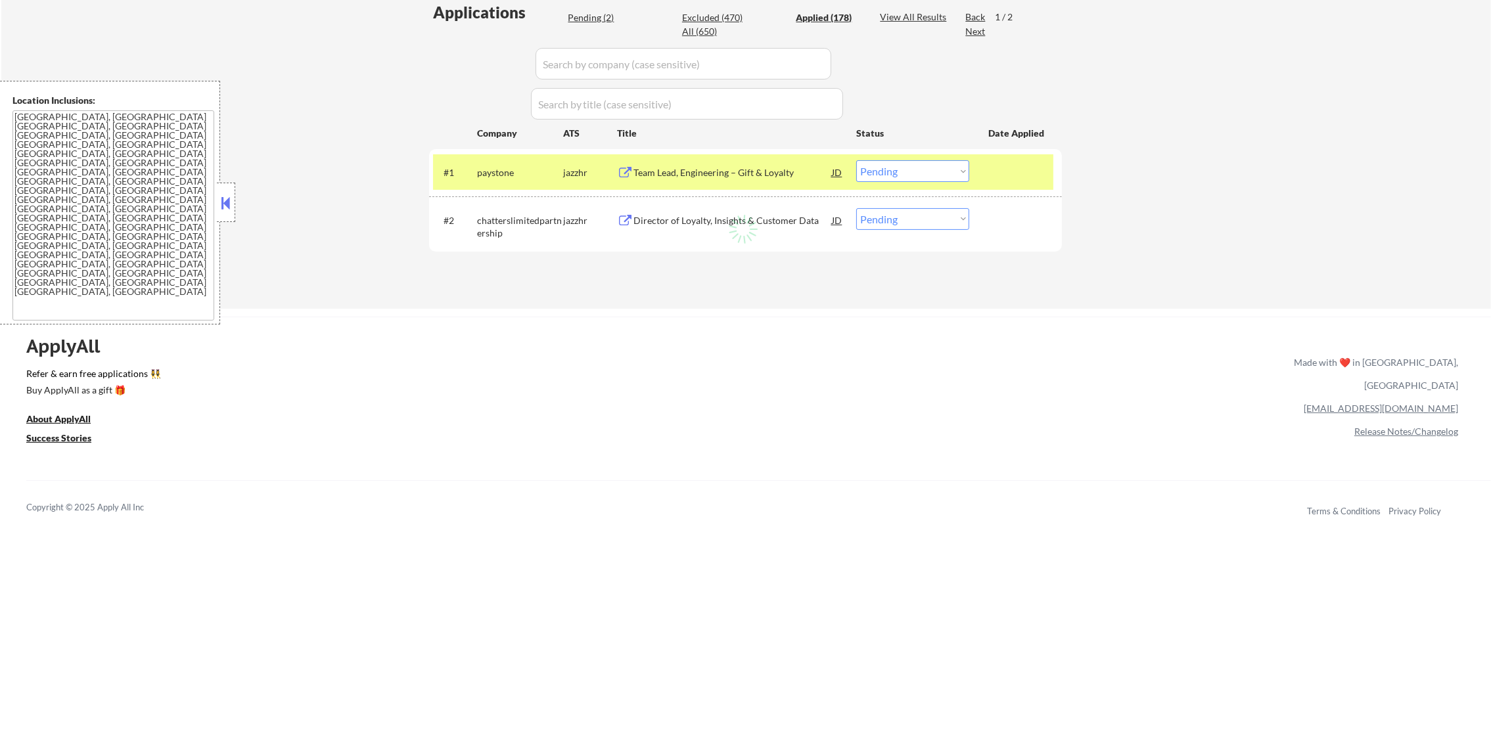
select select ""applied""
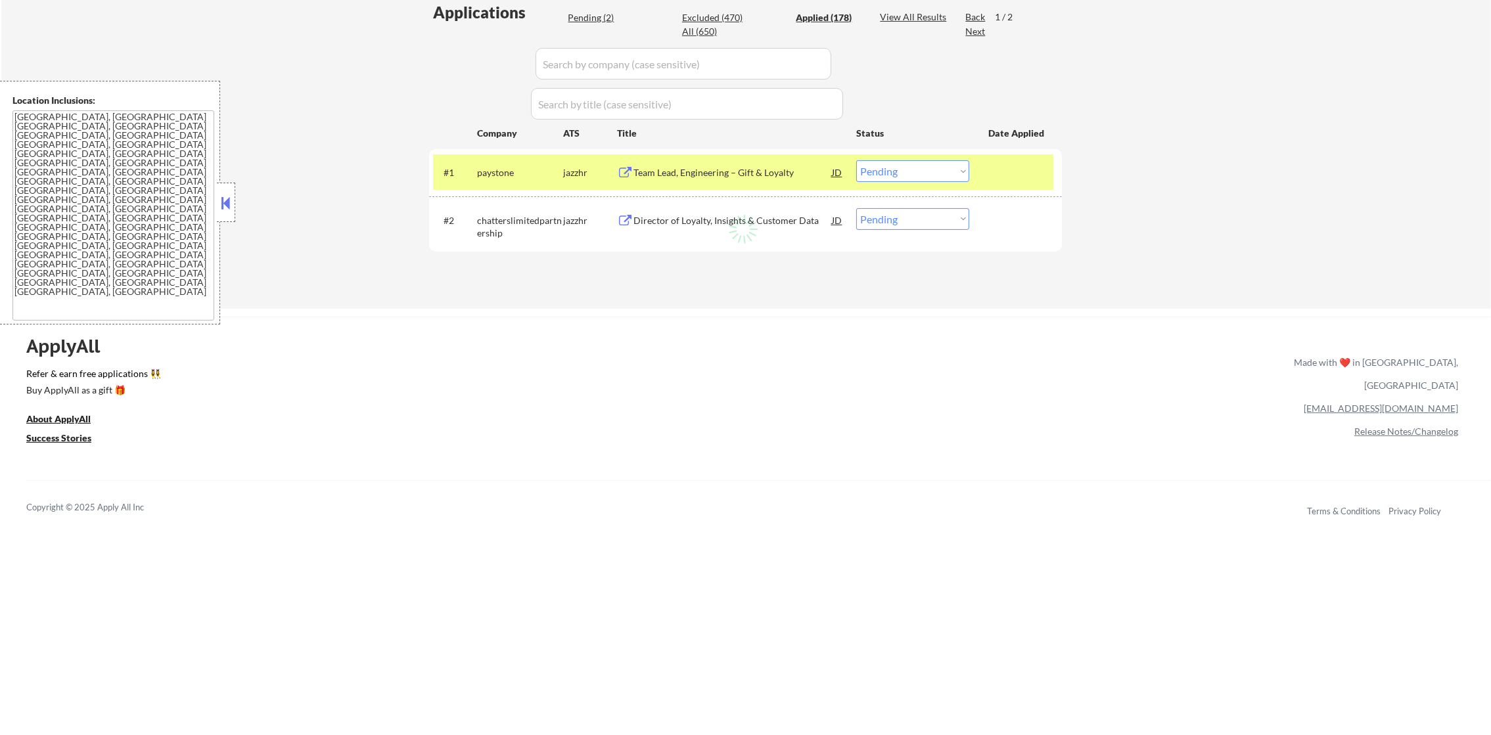
select select ""applied""
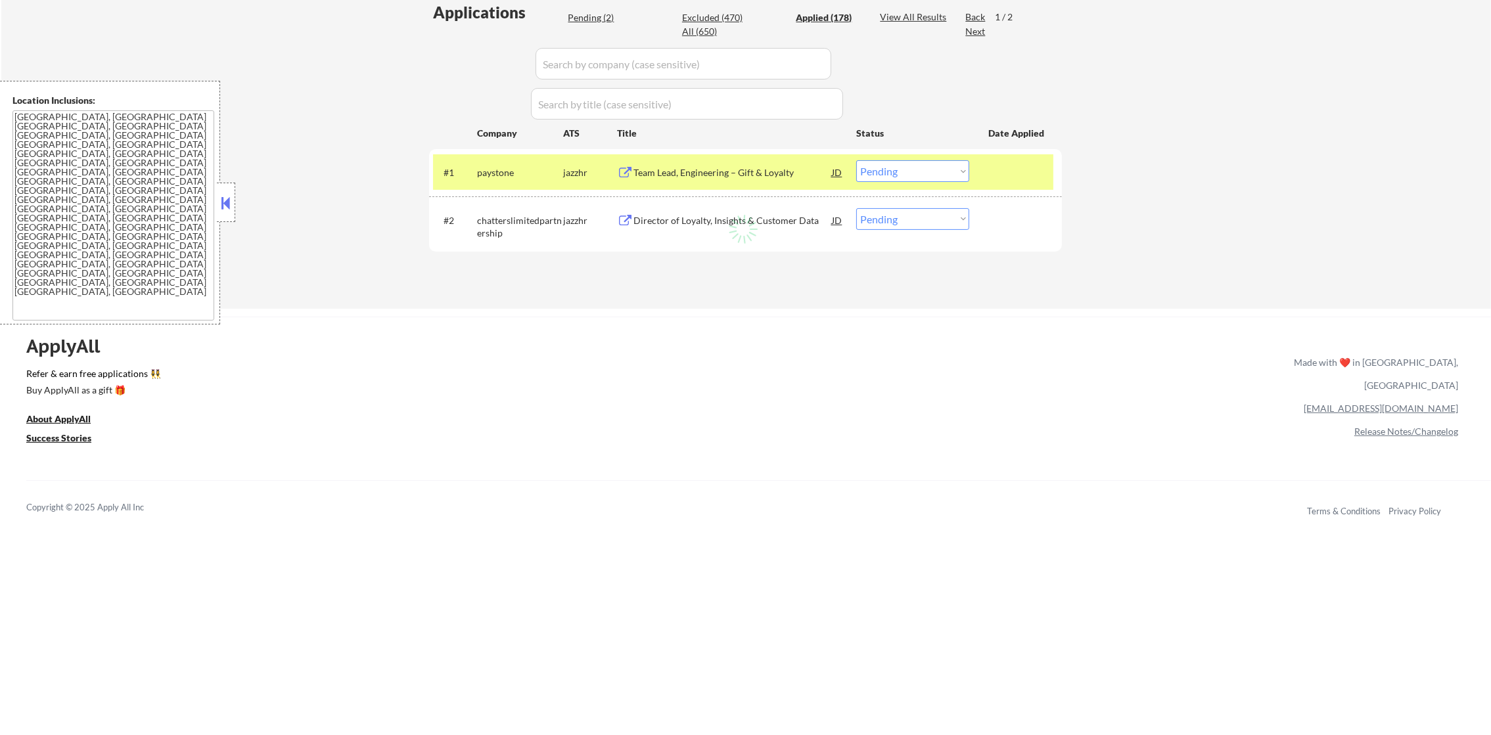
select select ""applied""
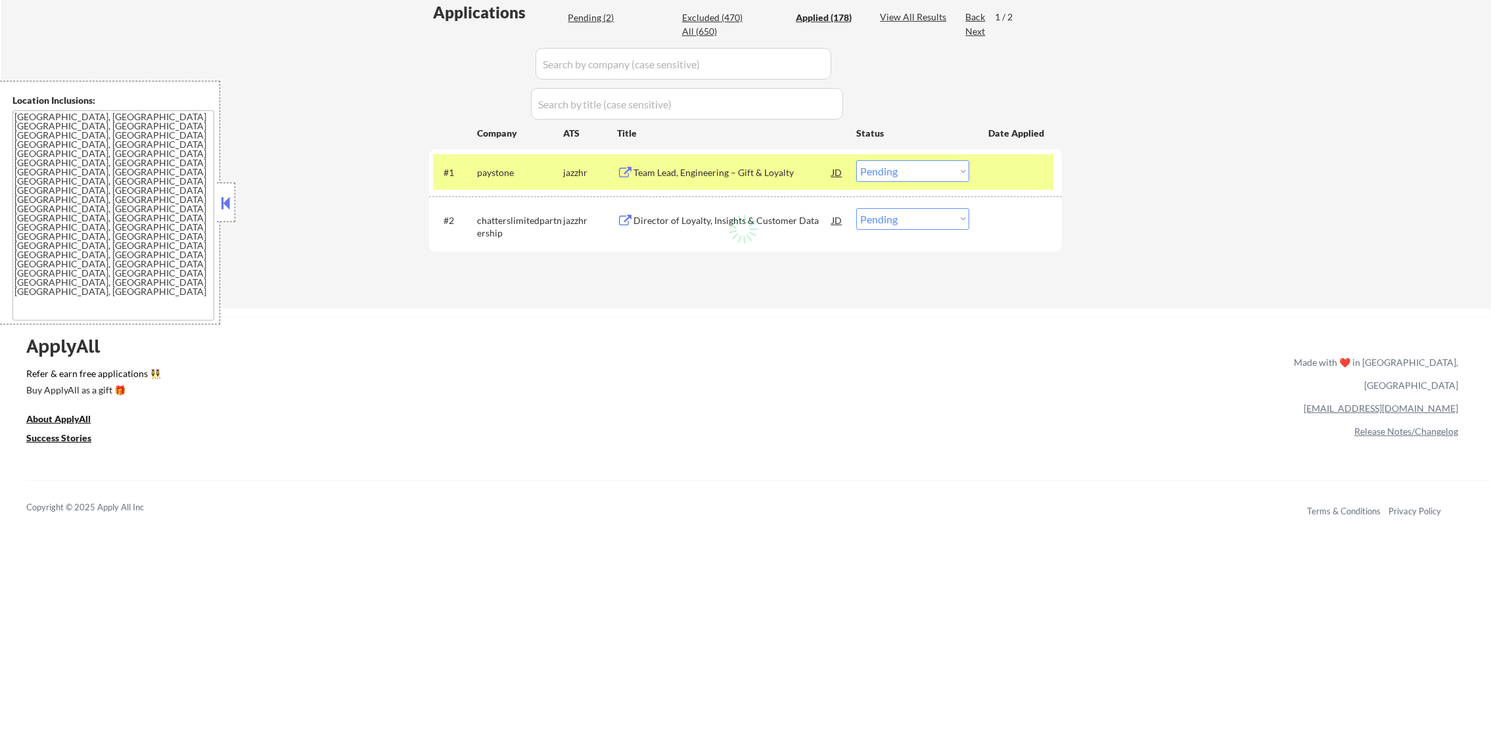
select select ""applied""
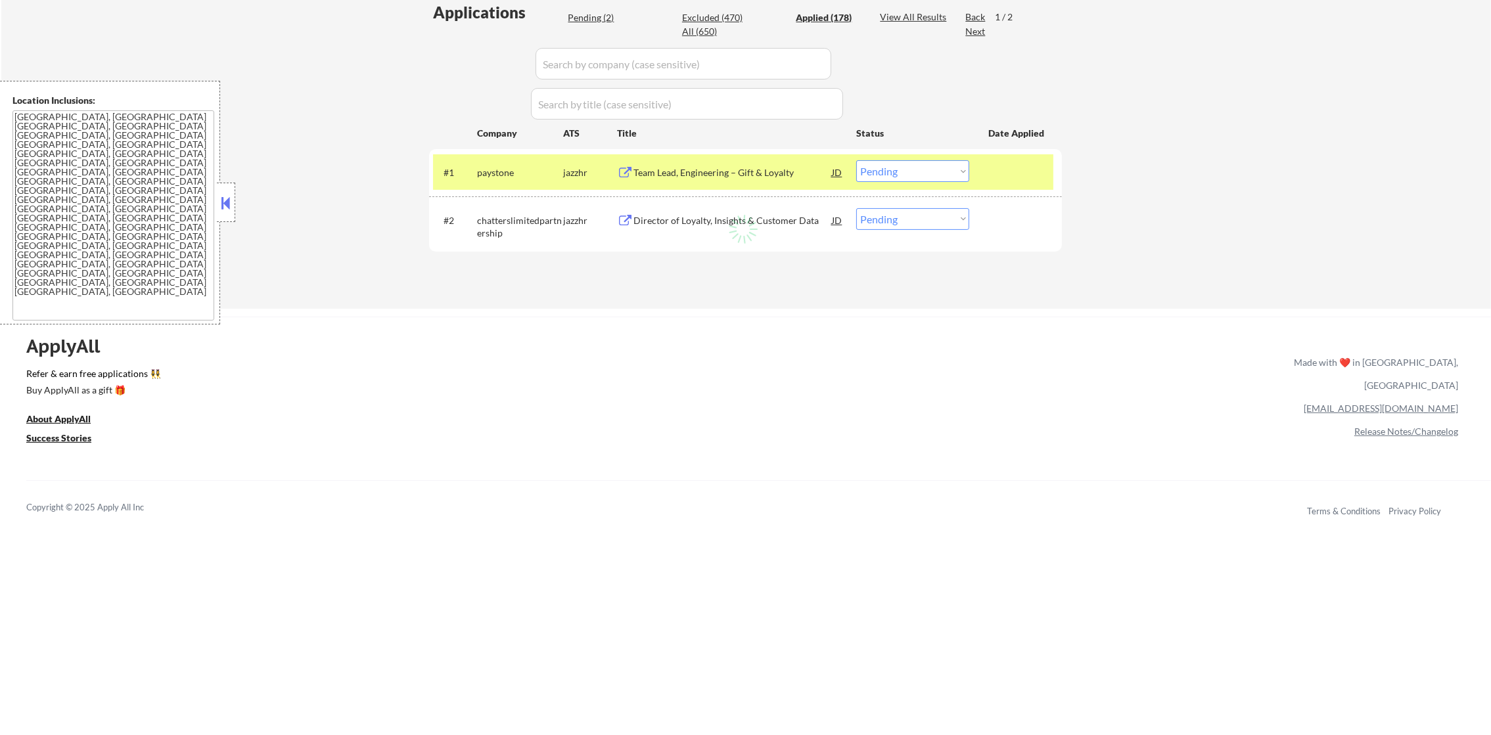
select select ""applied""
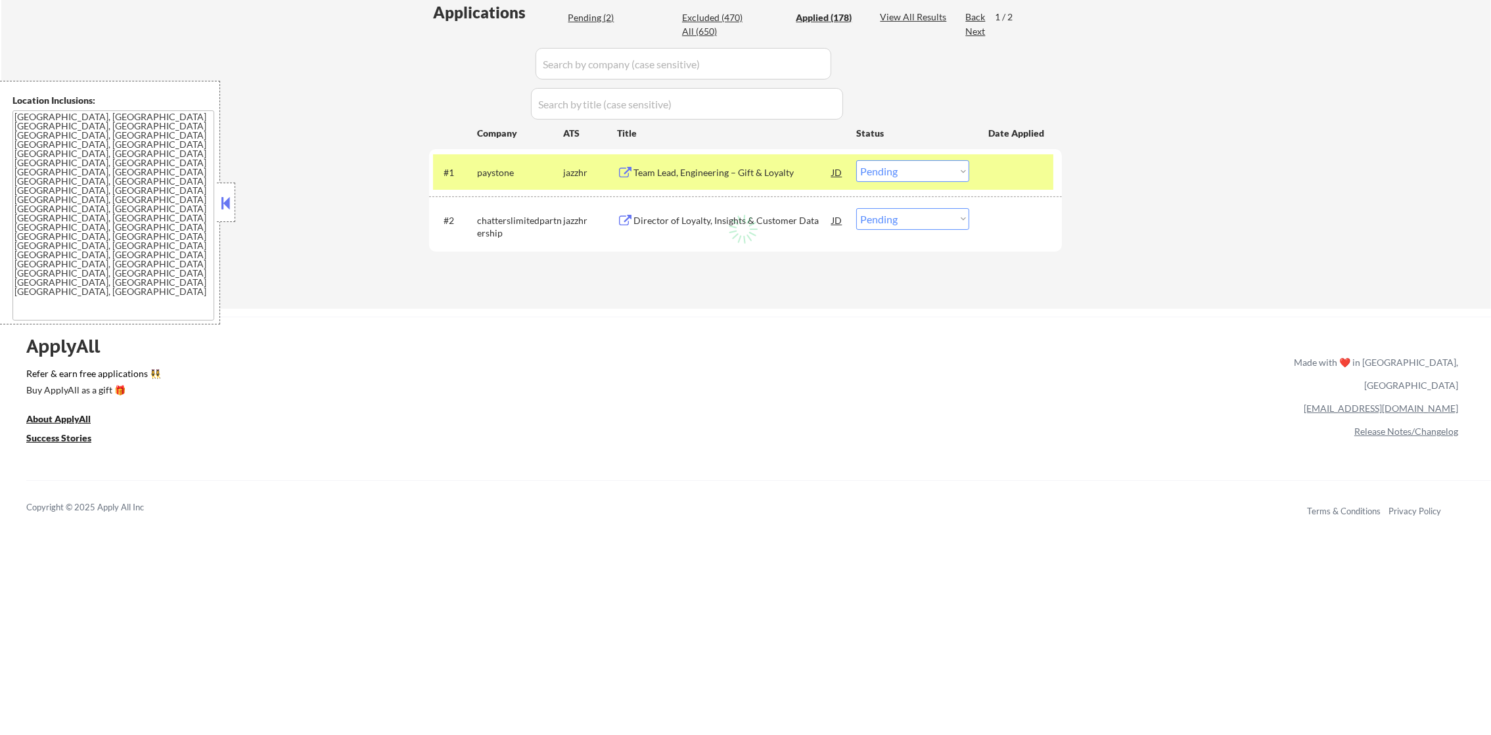
select select ""applied""
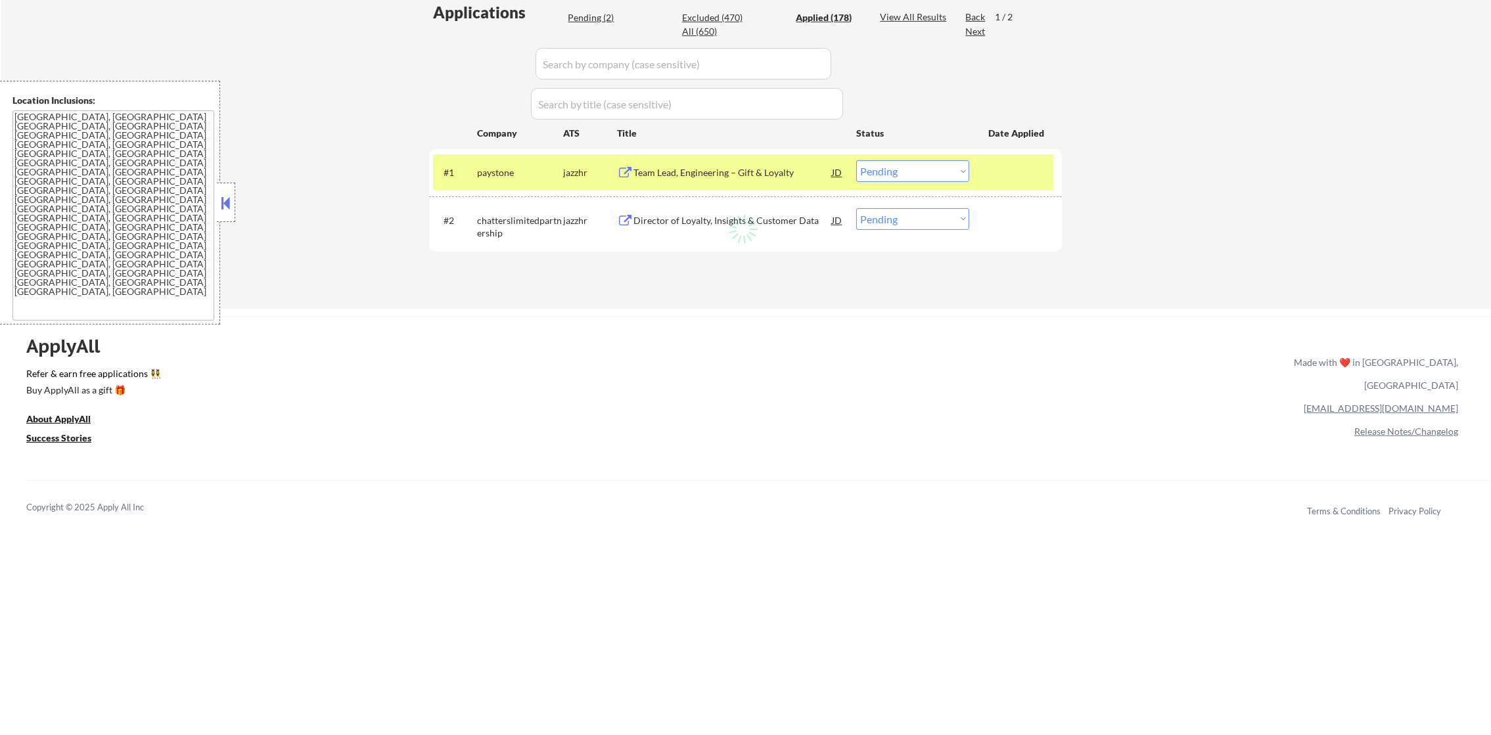
select select ""applied""
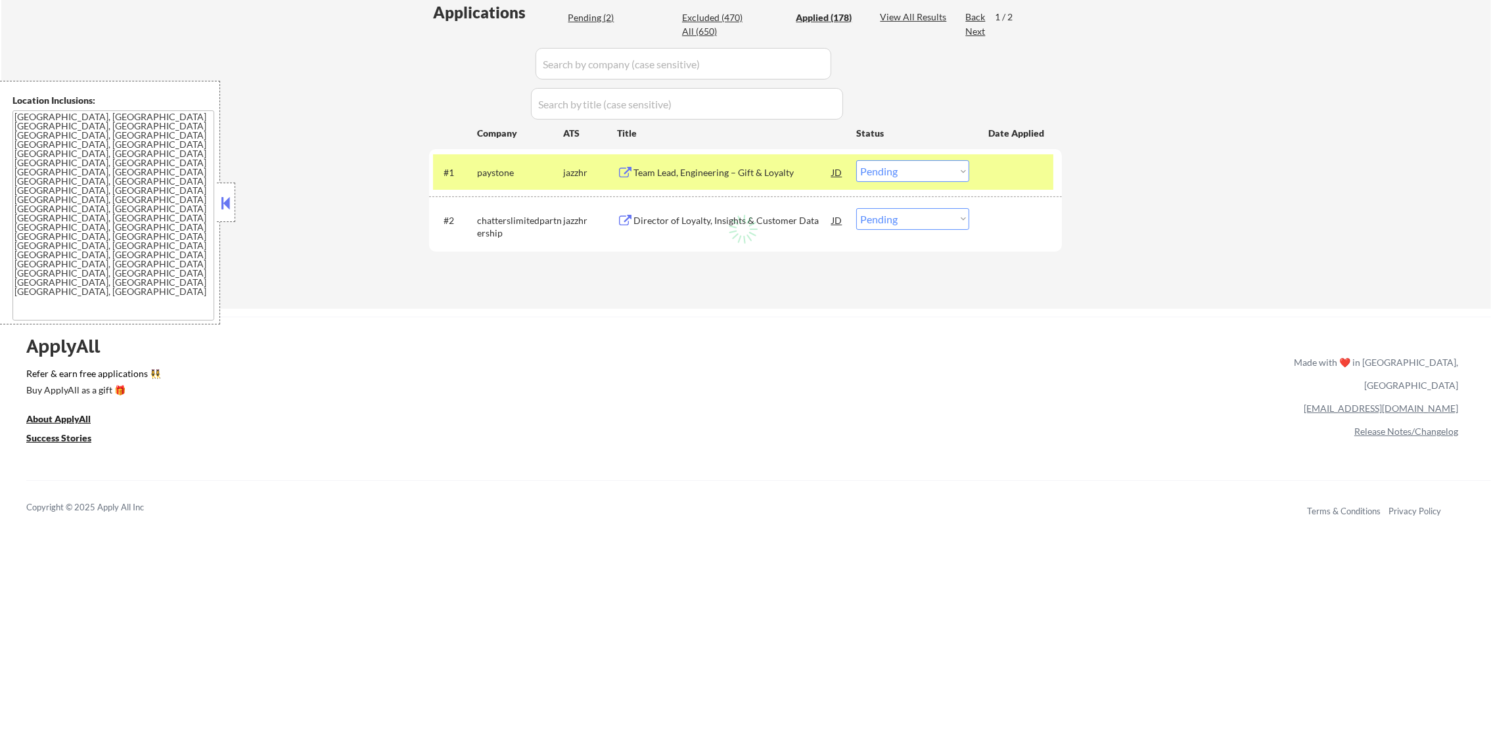
select select ""applied""
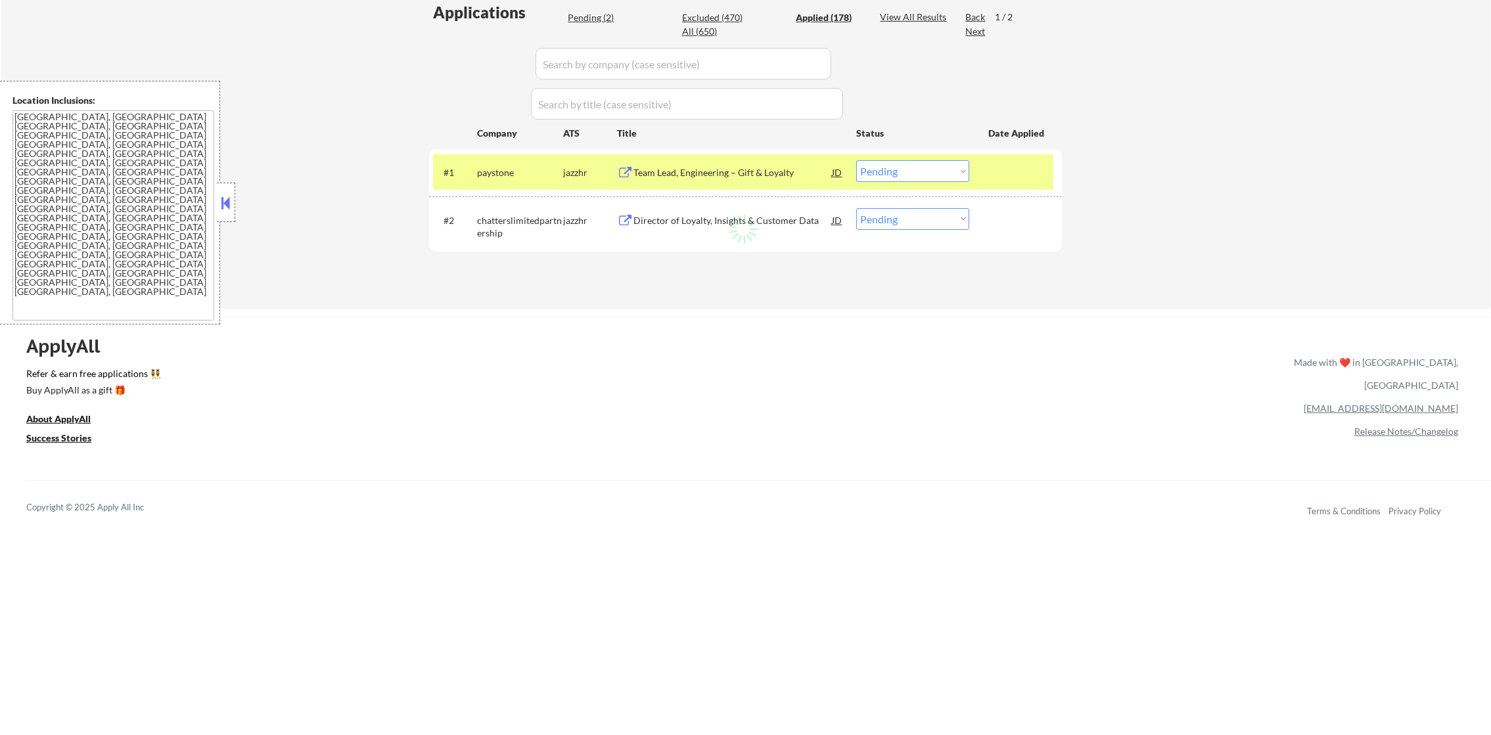
select select ""applied""
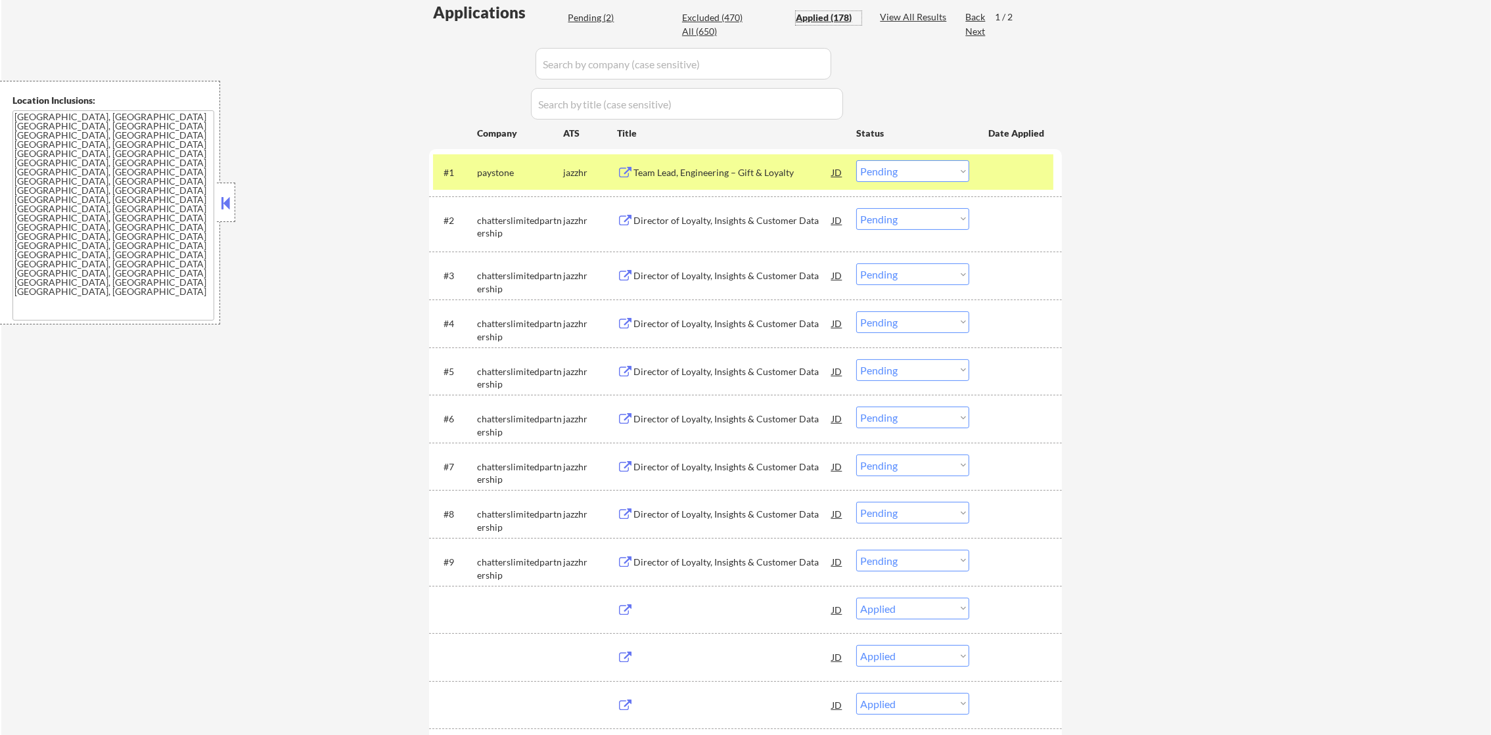
select select ""applied""
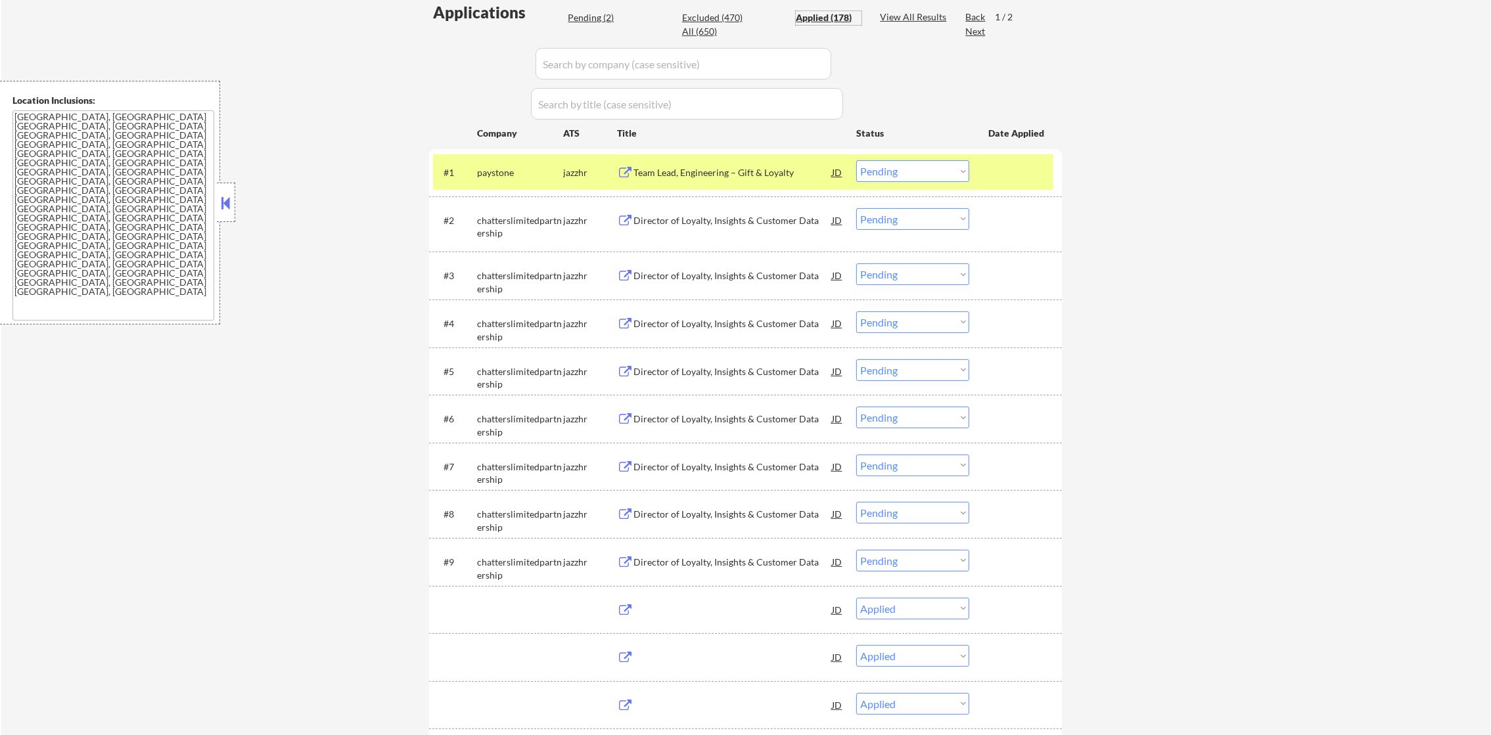
select select ""applied""
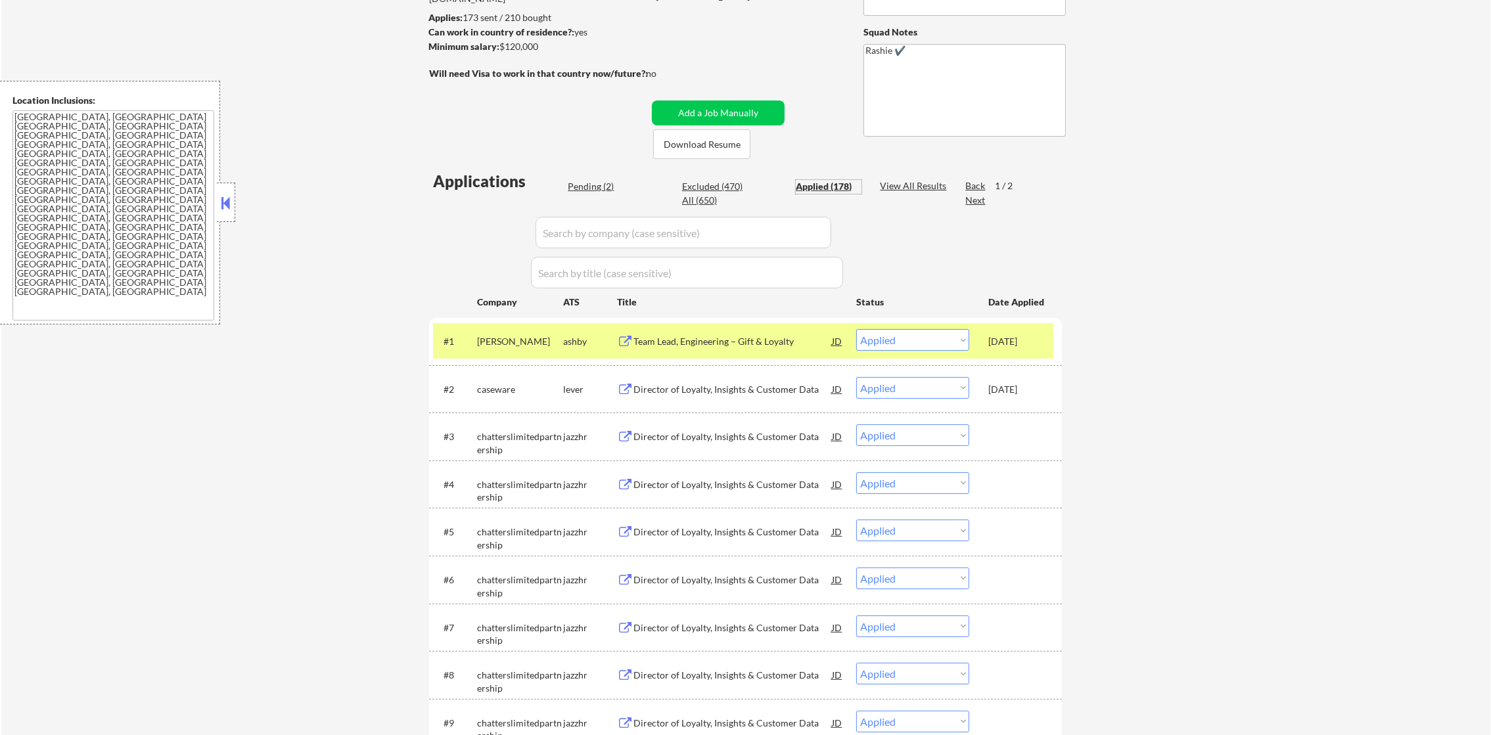
scroll to position [230, 0]
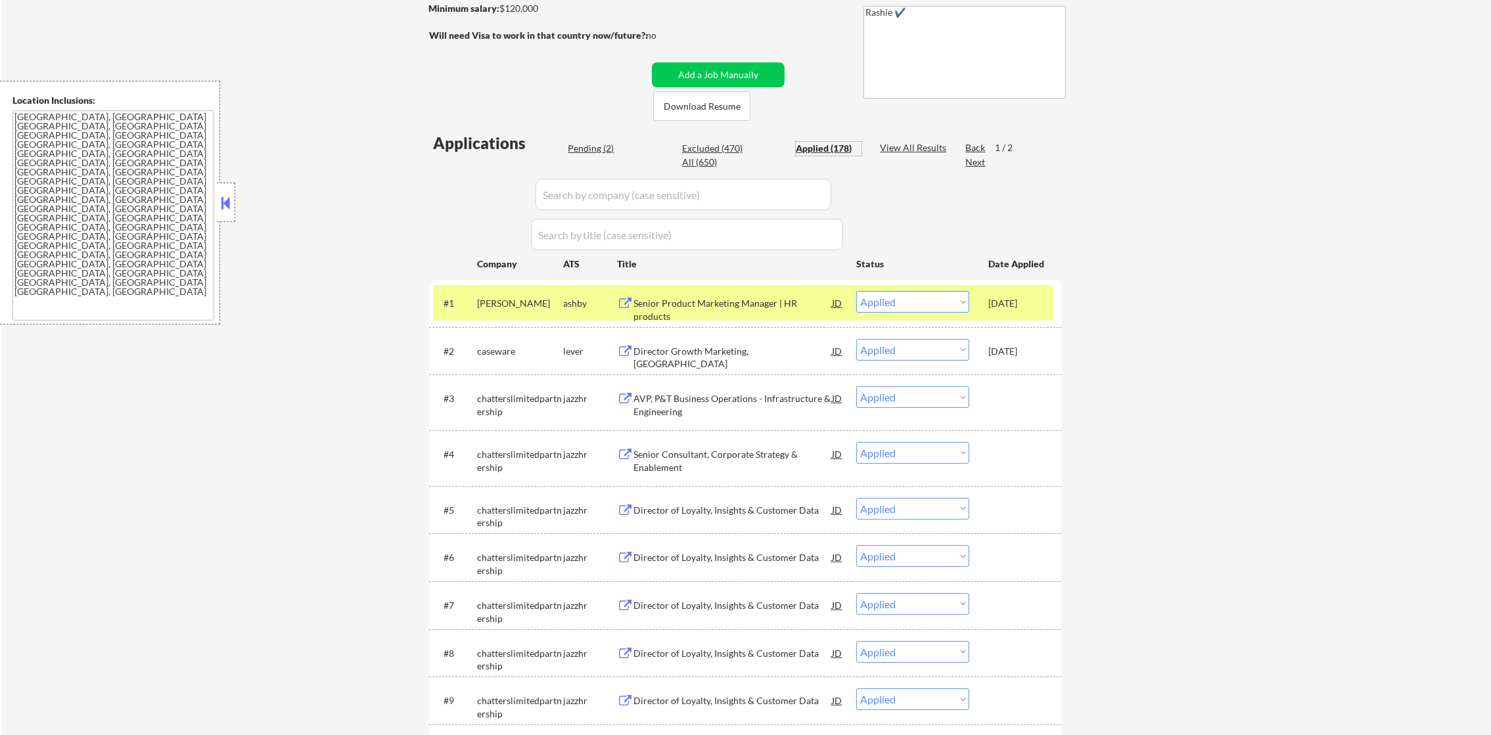
click at [506, 298] on div "[PERSON_NAME]" at bounding box center [520, 303] width 86 height 13
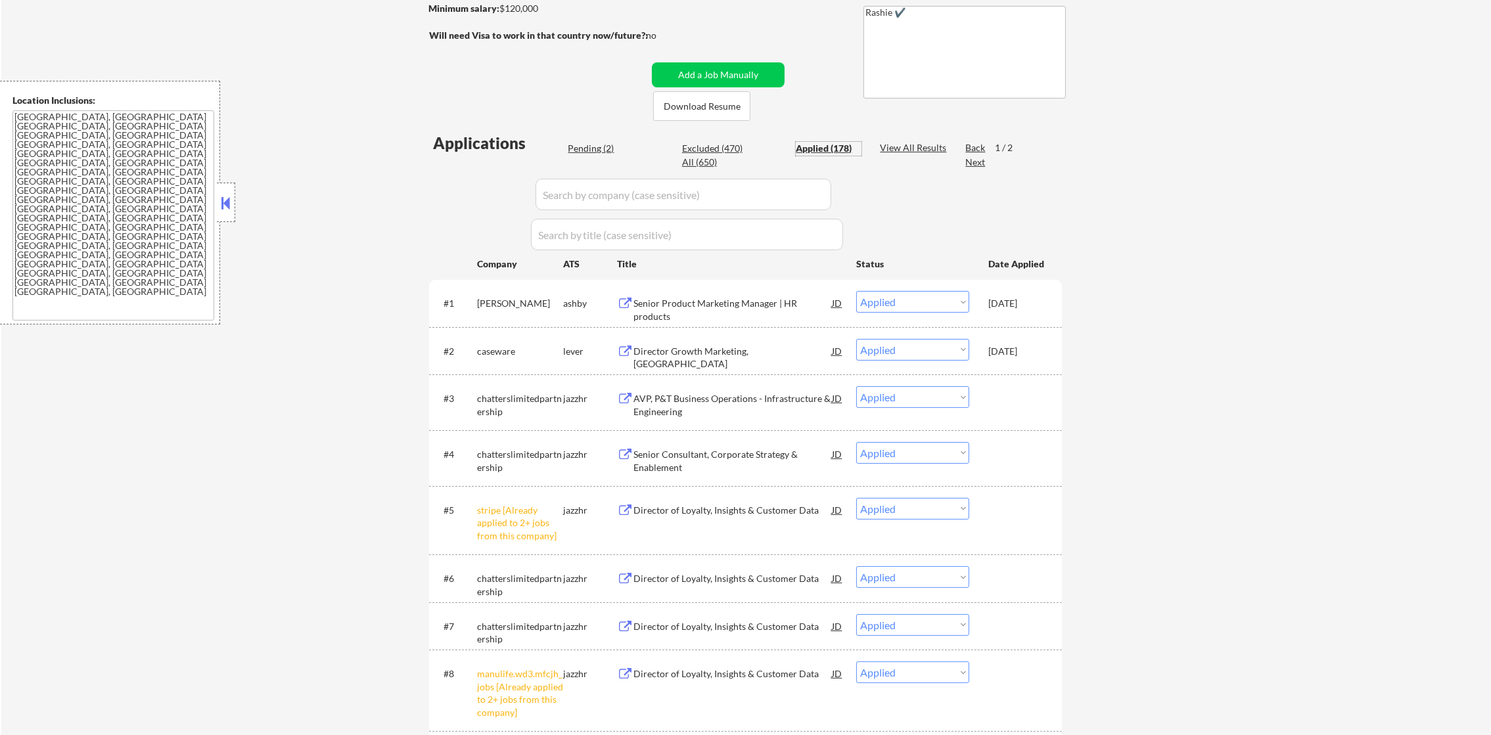
click at [838, 143] on div "Applied (178)" at bounding box center [829, 148] width 66 height 13
click at [797, 304] on div "Senior Product Marketing Manager | HR products" at bounding box center [732, 310] width 198 height 26
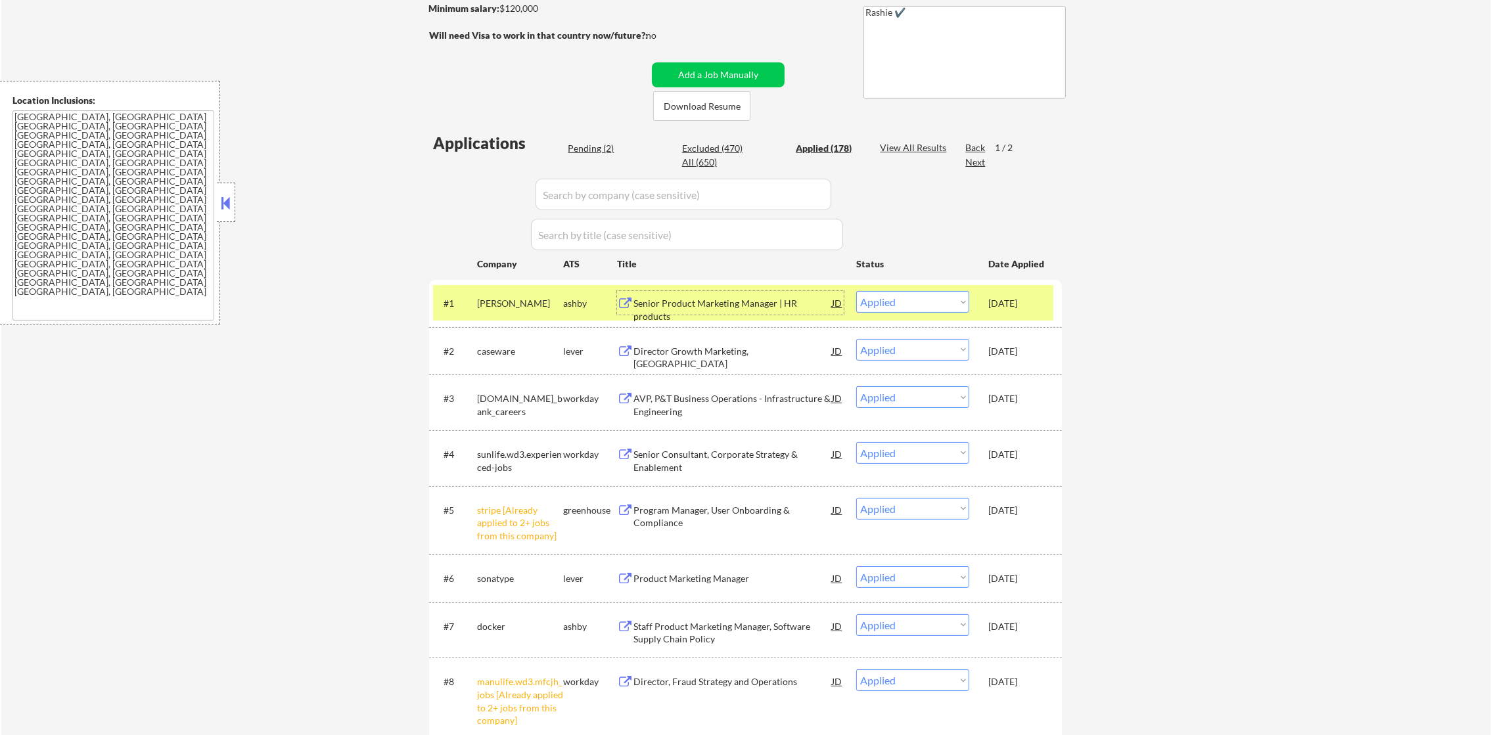
click at [934, 301] on select "Choose an option... Pending Applied Excluded (Questions) Excluded (Expired) Exc…" at bounding box center [912, 302] width 113 height 22
click at [856, 291] on select "Choose an option... Pending Applied Excluded (Questions) Excluded (Expired) Exc…" at bounding box center [912, 302] width 113 height 22
click at [511, 298] on div "[PERSON_NAME]" at bounding box center [520, 303] width 86 height 13
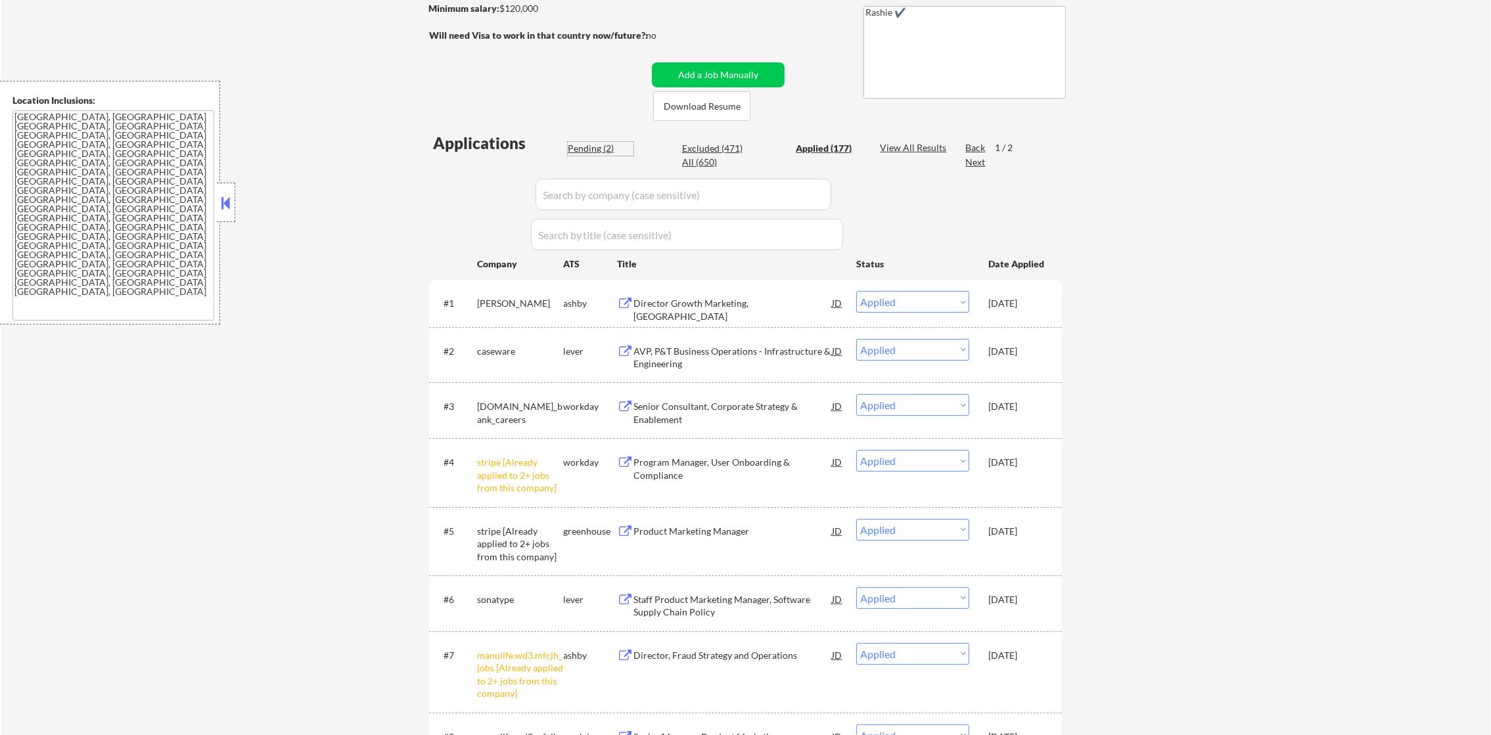
click at [581, 143] on div "Pending (2)" at bounding box center [601, 148] width 66 height 13
select select ""pending""
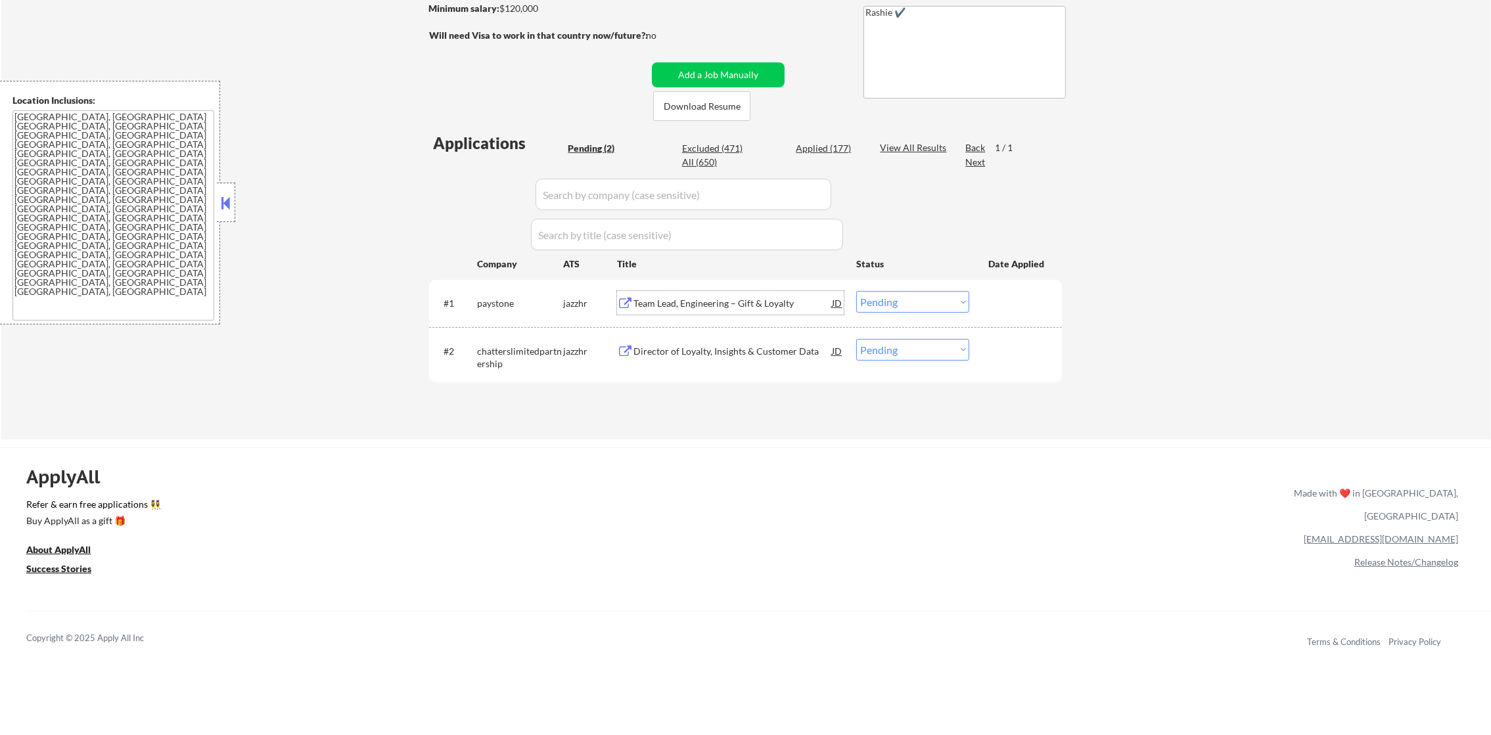
click at [699, 307] on div "Team Lead, Engineering – Gift & Loyalty" at bounding box center [732, 303] width 198 height 13
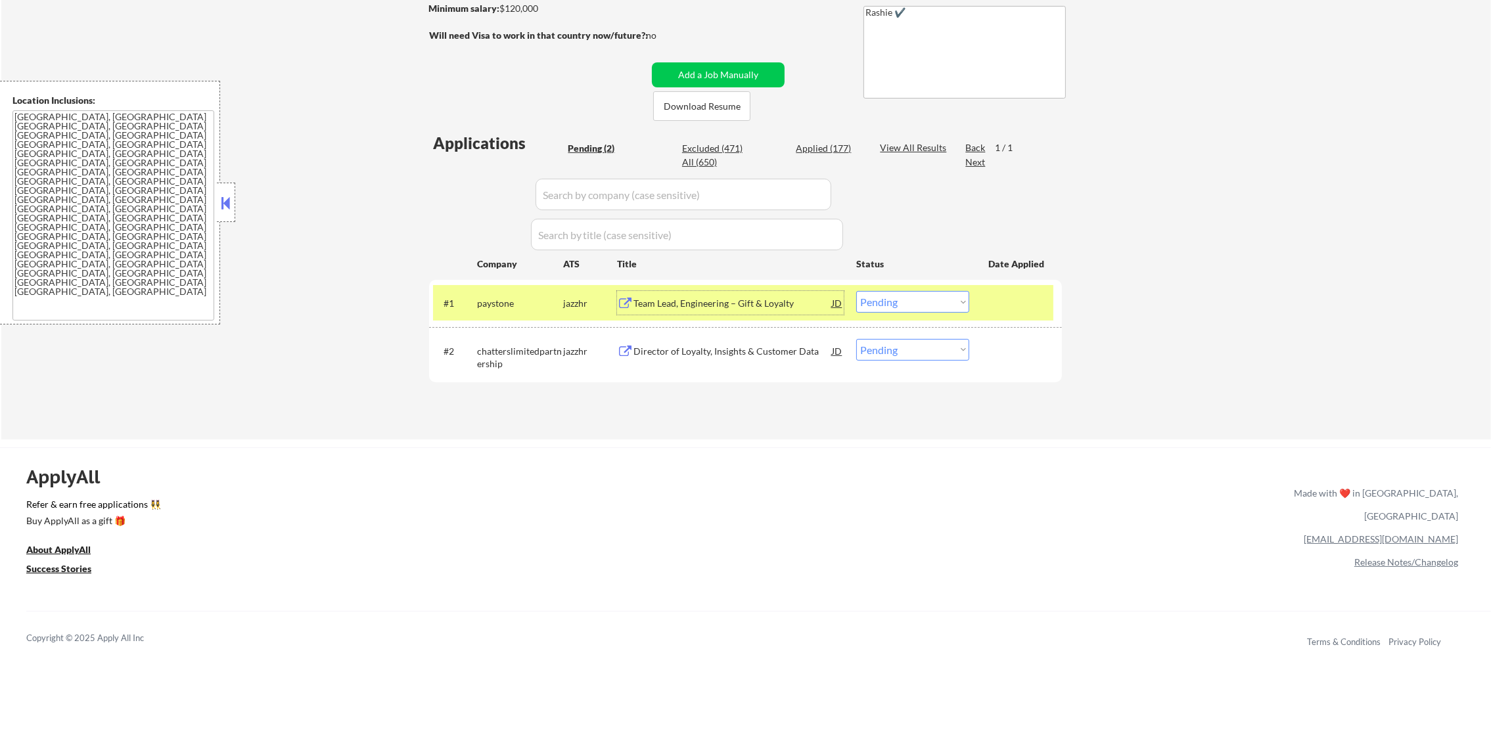
click at [949, 298] on select "Choose an option... Pending Applied Excluded (Questions) Excluded (Expired) Exc…" at bounding box center [912, 302] width 113 height 22
click at [856, 291] on select "Choose an option... Pending Applied Excluded (Questions) Excluded (Expired) Exc…" at bounding box center [912, 302] width 113 height 22
click at [525, 308] on div "paystone" at bounding box center [520, 303] width 86 height 13
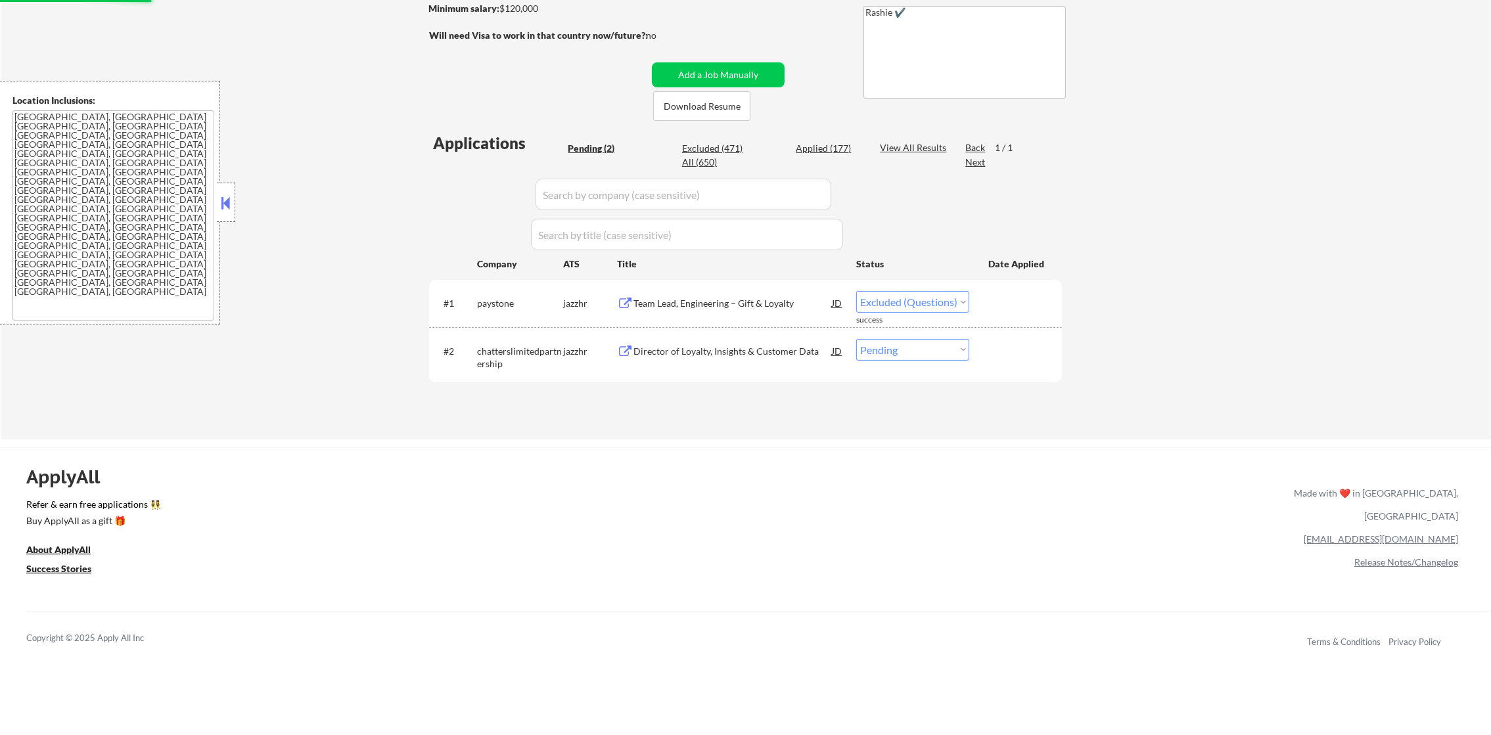
select select ""pending""
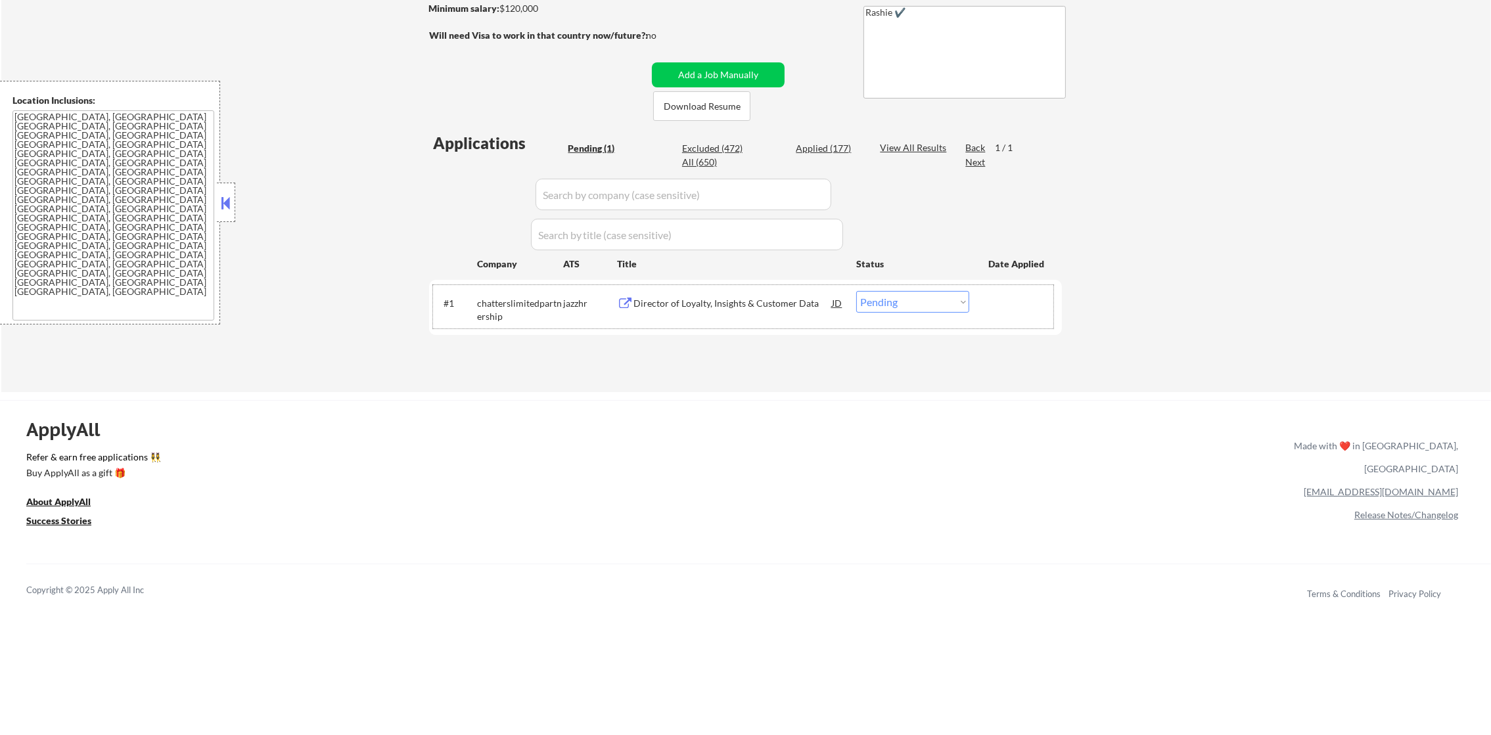
click at [750, 288] on div "#1 chatterslimitedpartnership jazzhr Director of Loyalty, Insights & Customer D…" at bounding box center [743, 306] width 620 height 43
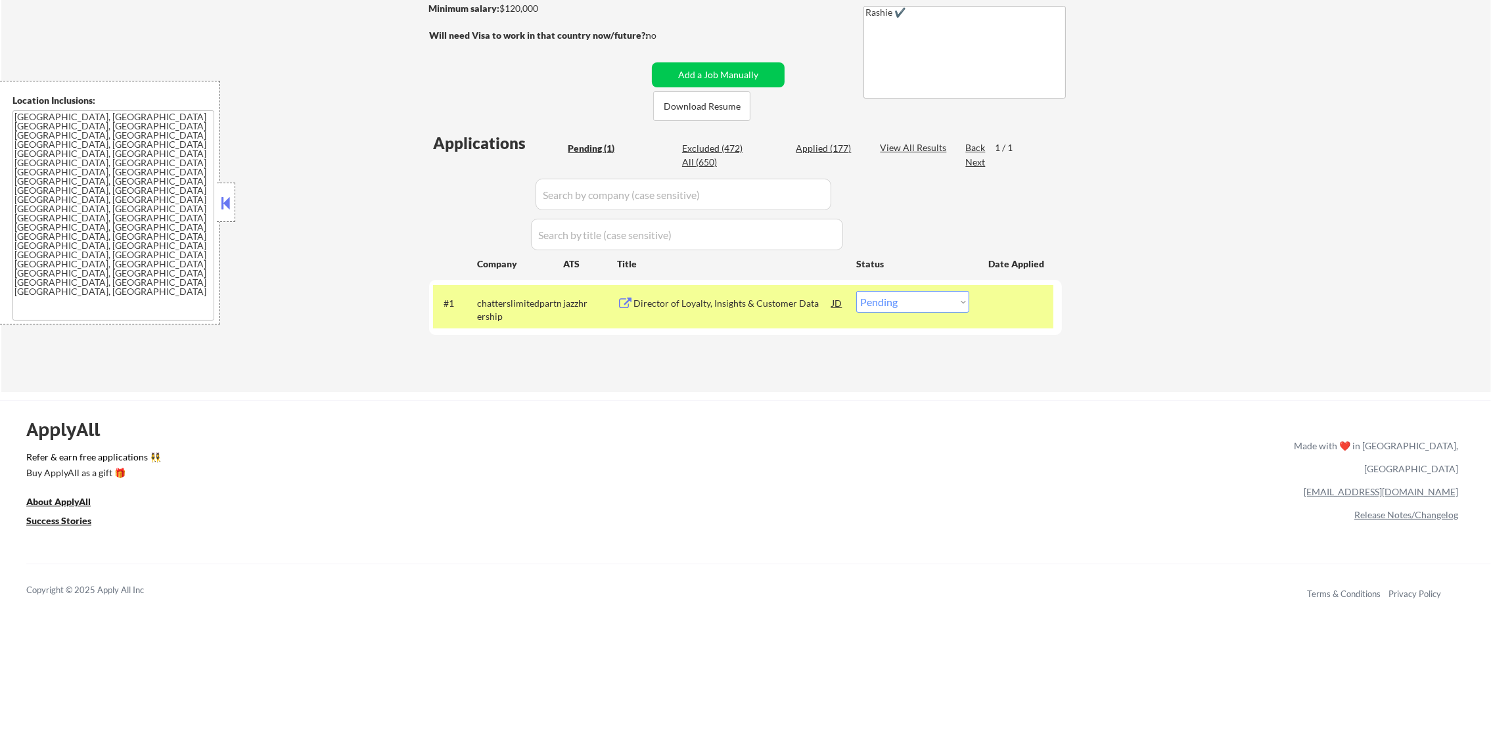
click at [747, 297] on div "Director of Loyalty, Insights & Customer Data" at bounding box center [732, 303] width 198 height 13
